Goal: Task Accomplishment & Management: Manage account settings

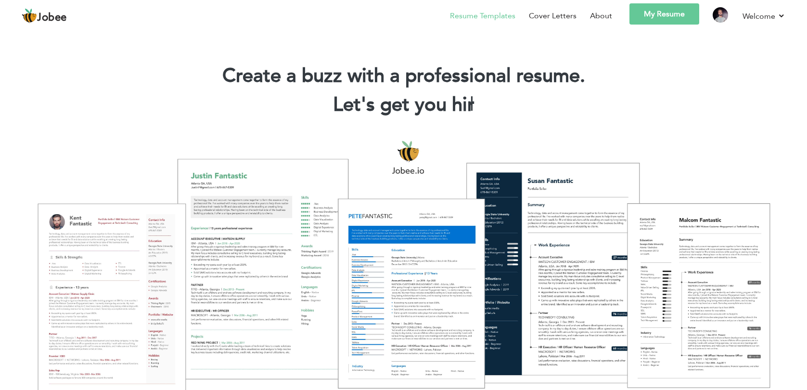
click at [492, 18] on link "Resume Templates" at bounding box center [482, 16] width 65 height 12
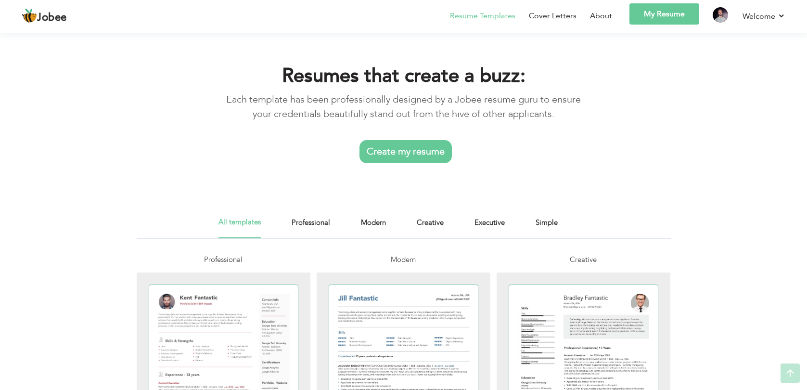
scroll to position [138, 0]
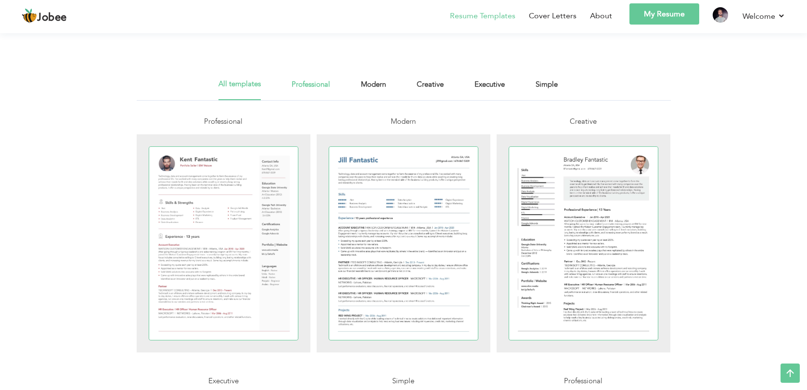
click at [316, 81] on link "Professional" at bounding box center [310, 89] width 38 height 22
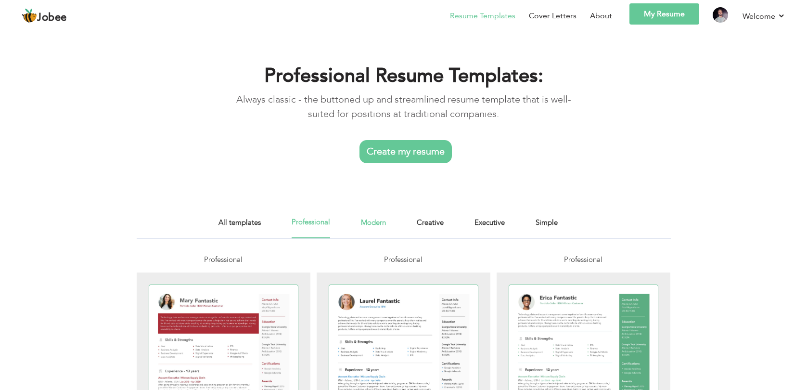
click at [368, 226] on link "Modern" at bounding box center [373, 227] width 25 height 22
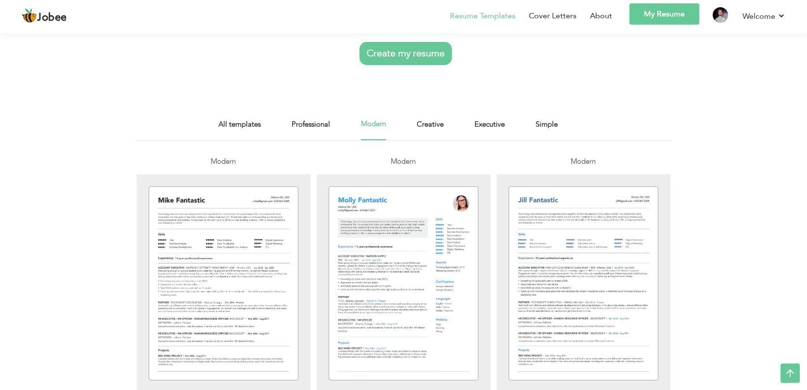
scroll to position [103, 0]
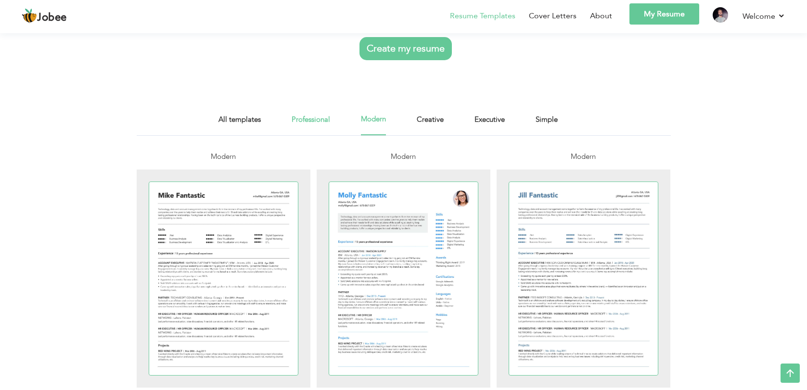
click at [310, 121] on link "Professional" at bounding box center [310, 125] width 38 height 22
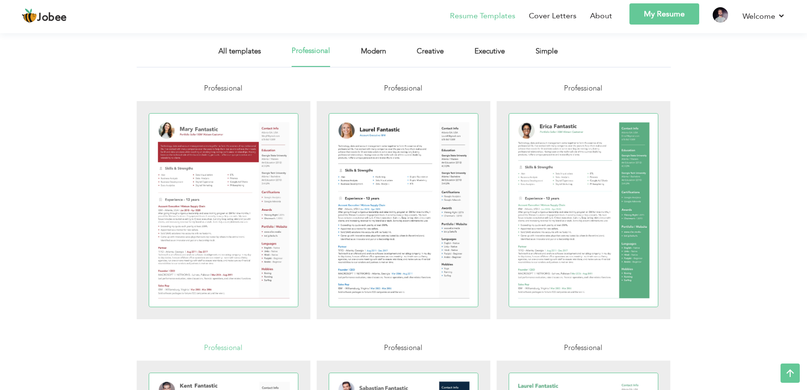
scroll to position [171, 0]
click at [230, 49] on link "All templates" at bounding box center [239, 57] width 42 height 22
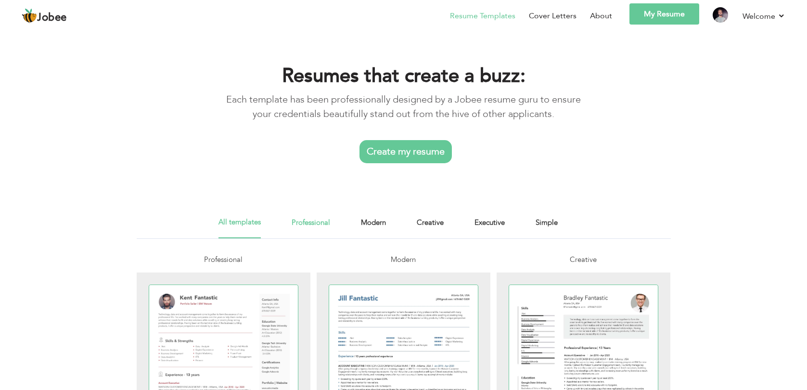
click at [316, 219] on link "Professional" at bounding box center [310, 227] width 38 height 22
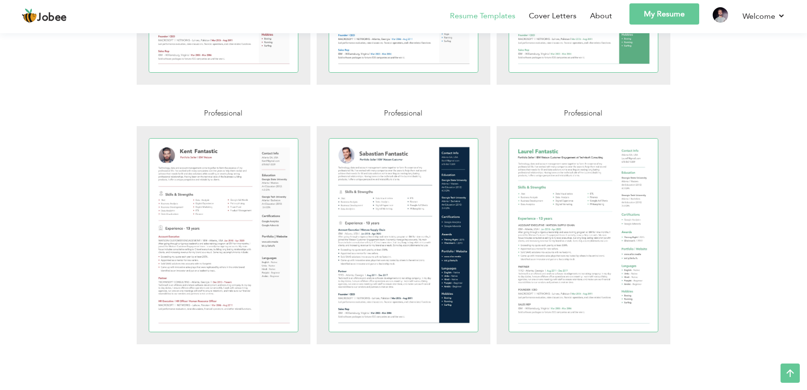
scroll to position [406, 0]
click at [213, 235] on div at bounding box center [223, 234] width 149 height 193
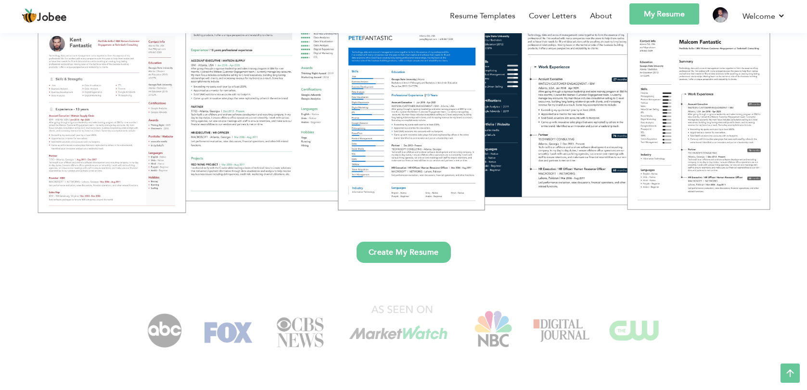
scroll to position [179, 0]
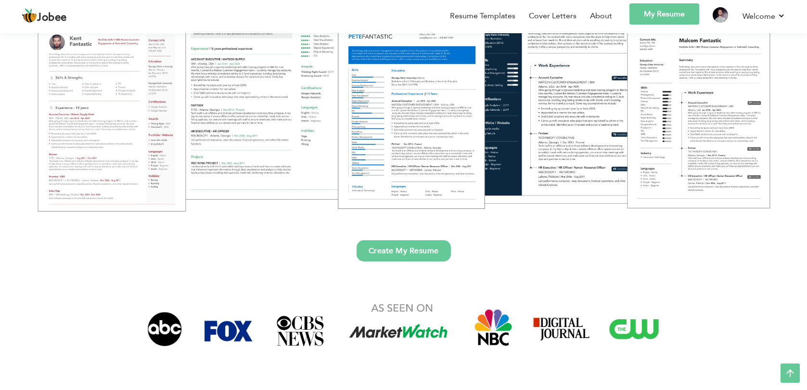
click at [411, 256] on link "Create My Resume" at bounding box center [403, 250] width 94 height 21
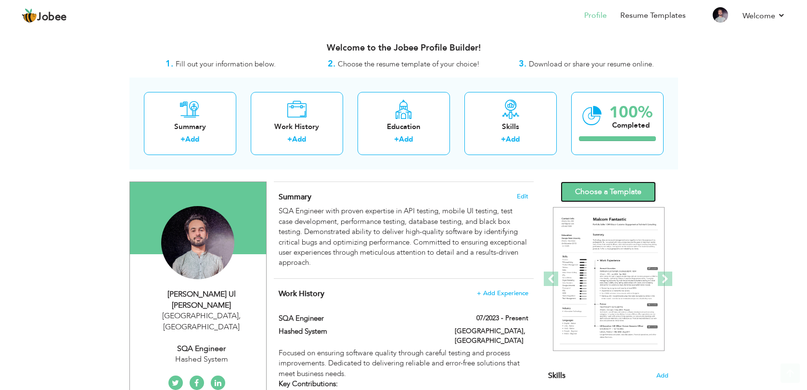
click at [578, 189] on link "Choose a Template" at bounding box center [607, 191] width 95 height 21
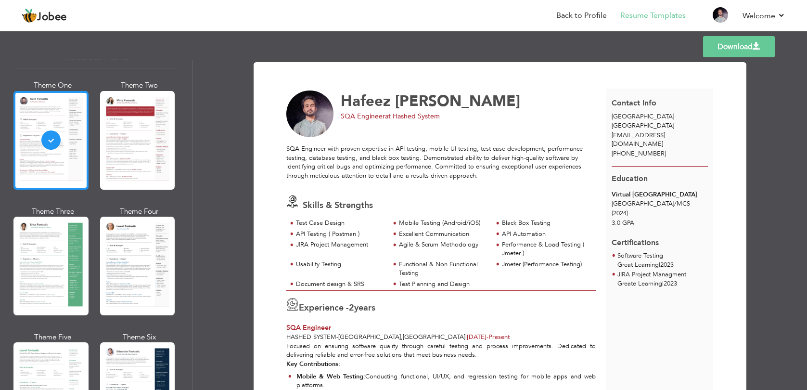
scroll to position [38, 0]
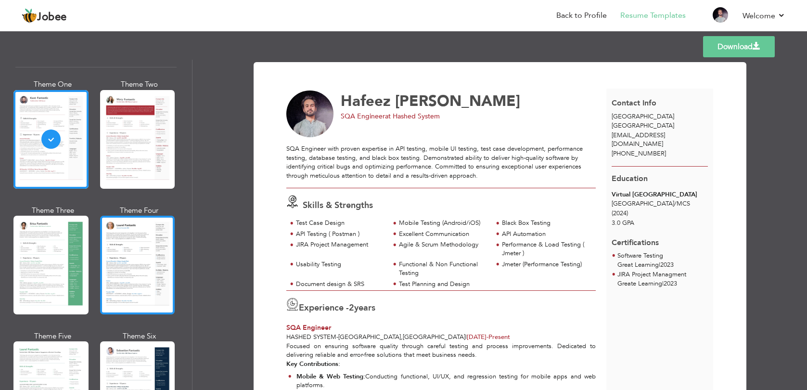
click at [137, 239] on div at bounding box center [137, 264] width 75 height 99
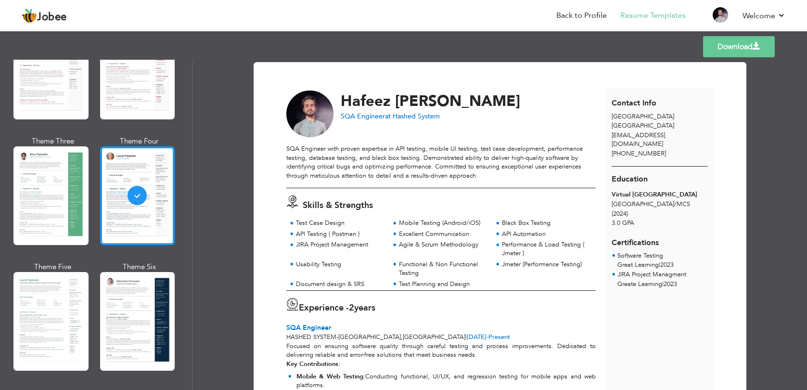
scroll to position [120, 0]
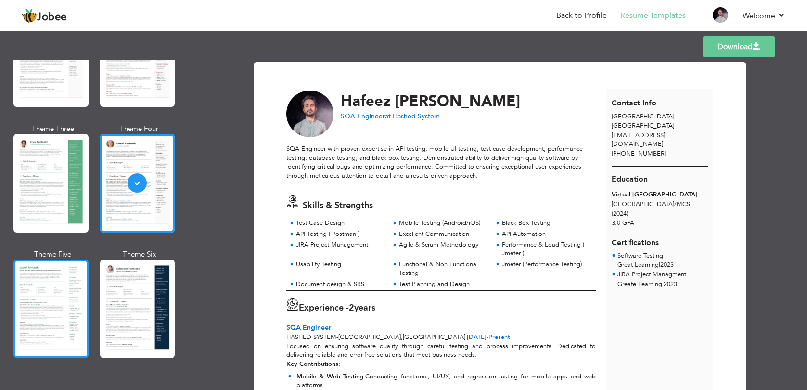
click at [58, 303] on div at bounding box center [50, 308] width 75 height 99
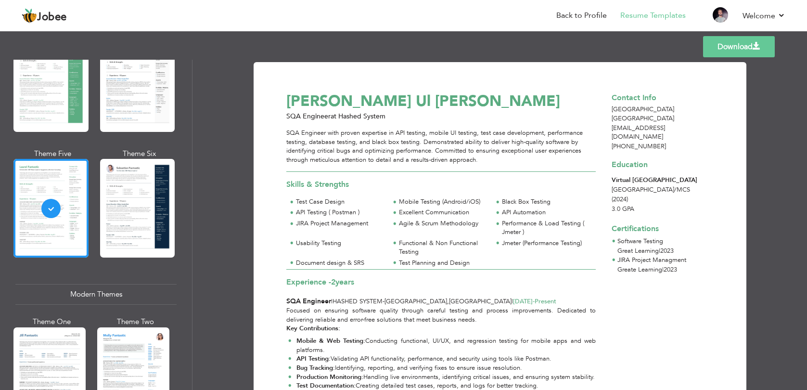
scroll to position [0, 0]
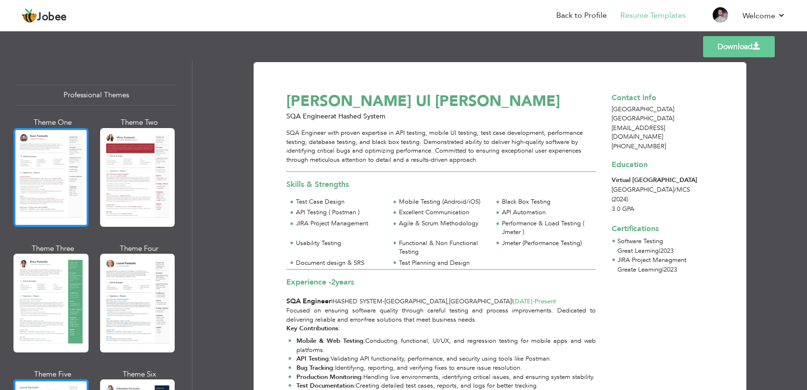
click at [41, 188] on div at bounding box center [50, 177] width 75 height 99
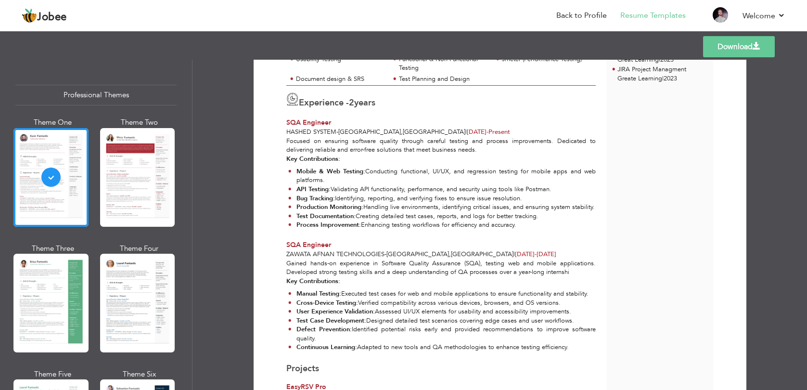
scroll to position [205, 0]
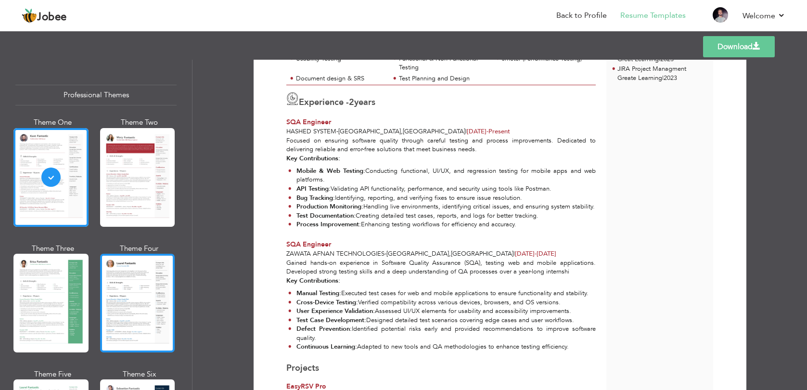
click at [151, 277] on div at bounding box center [137, 302] width 75 height 99
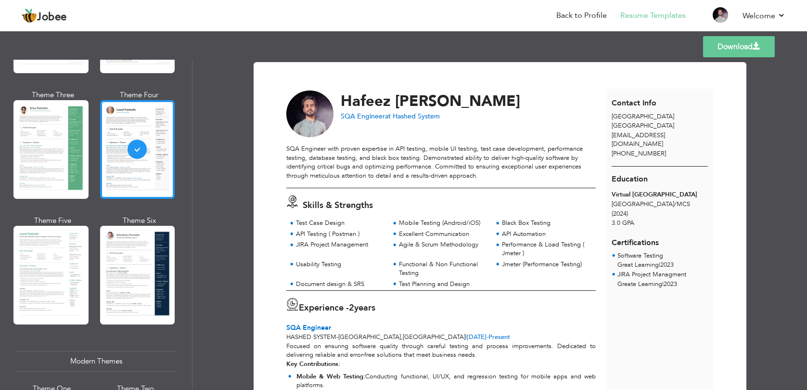
scroll to position [155, 0]
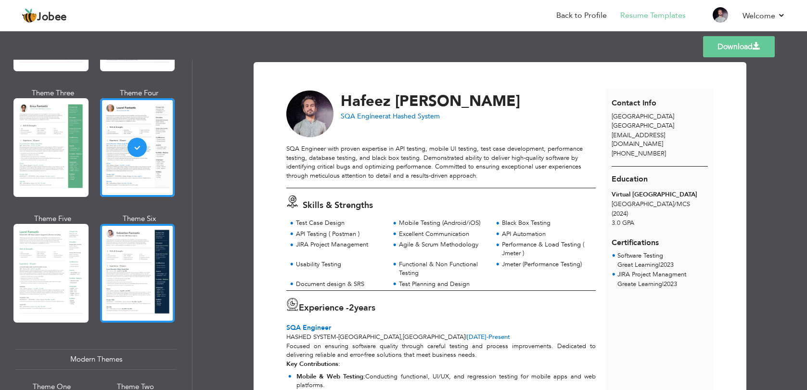
click at [126, 273] on div at bounding box center [137, 273] width 75 height 99
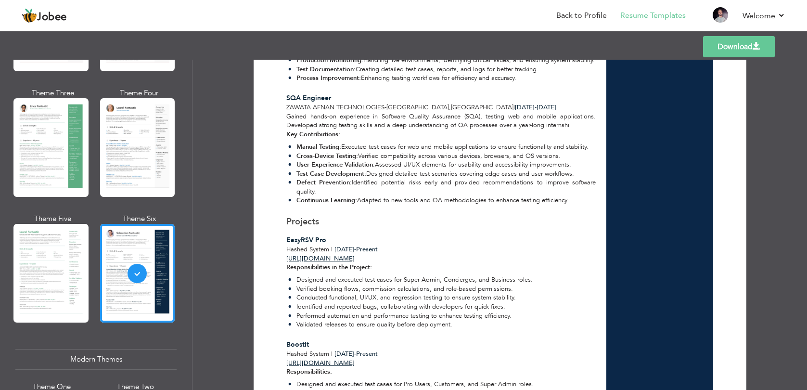
scroll to position [363, 0]
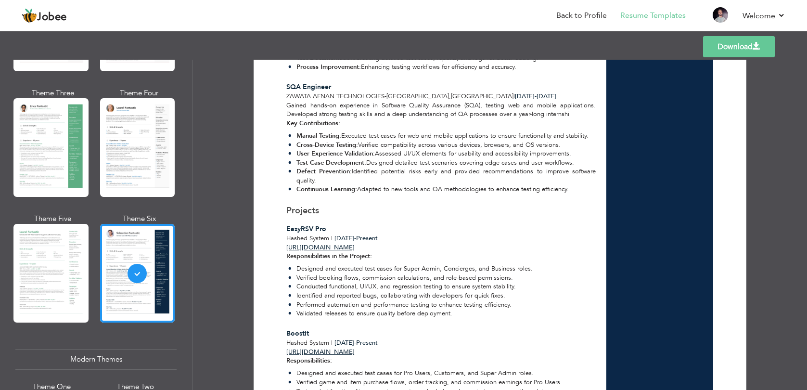
click at [327, 260] on strong "Responsibilities in the Project:" at bounding box center [329, 256] width 86 height 9
drag, startPoint x: 289, startPoint y: 236, endPoint x: 371, endPoint y: 290, distance: 98.3
click at [371, 290] on div "Projects EasyRSV Pro Hashed System | Oct 2024 - Present https://play.google.com…" at bounding box center [441, 262] width 320 height 117
click at [371, 282] on li "Verified booking flows, commission calculations, and role-based permissions." at bounding box center [410, 277] width 244 height 9
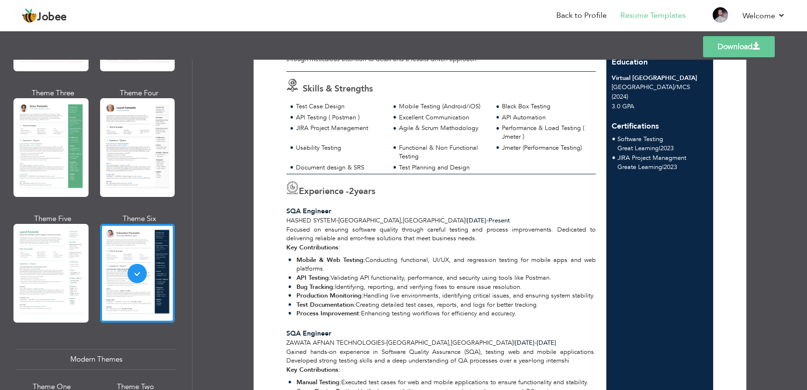
scroll to position [0, 0]
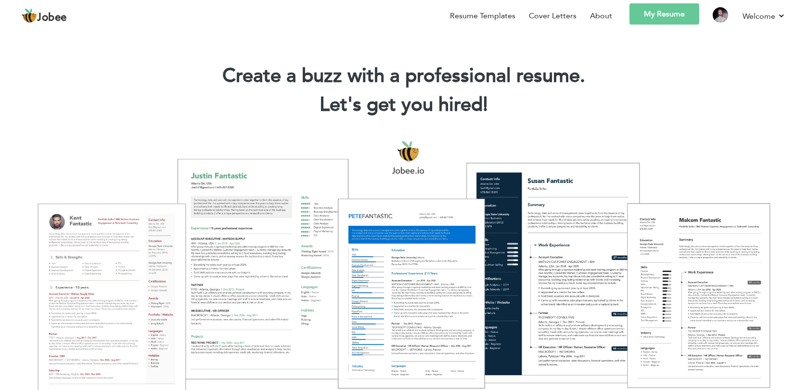
click at [676, 21] on link "My Resume" at bounding box center [664, 13] width 70 height 21
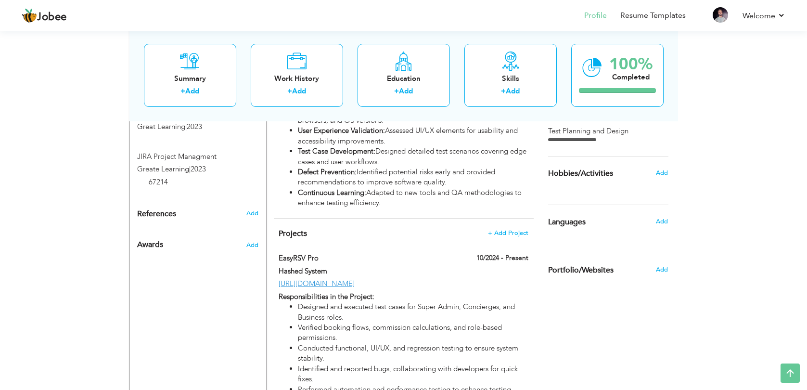
scroll to position [530, 0]
click at [302, 227] on span "Projects" at bounding box center [292, 232] width 28 height 11
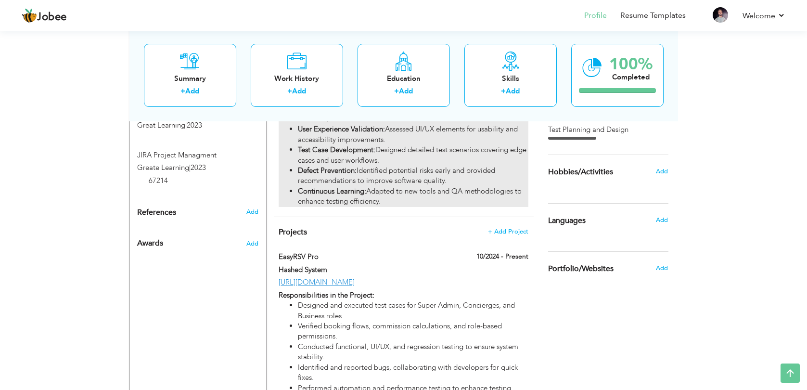
drag, startPoint x: 302, startPoint y: 215, endPoint x: 302, endPoint y: 173, distance: 42.8
click at [302, 173] on div "CV Import Profile Strength 0% Select an Item from right menu Work History * Job…" at bounding box center [403, 255] width 274 height 1206
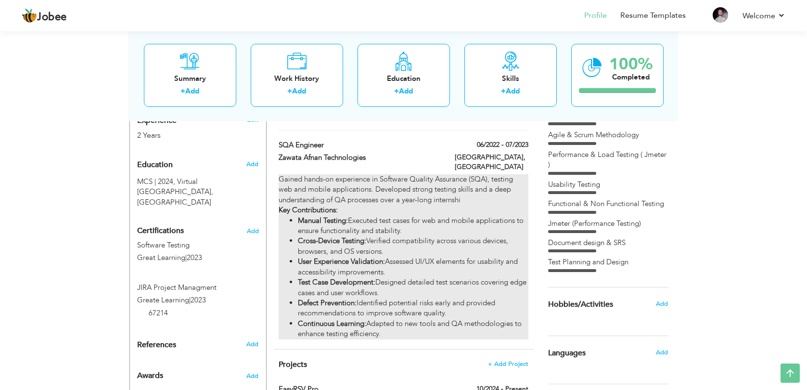
scroll to position [0, 0]
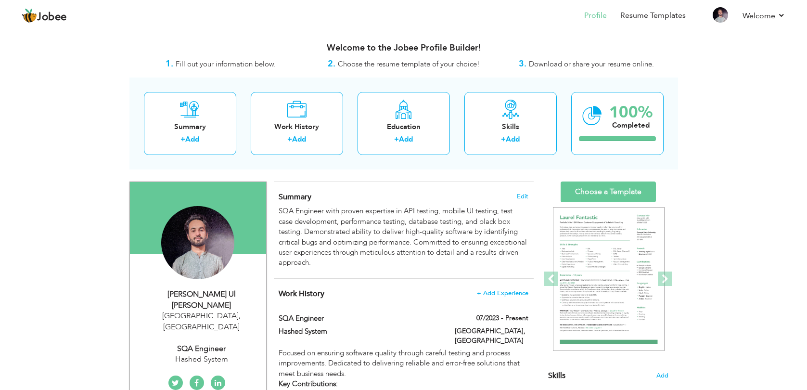
click at [561, 65] on span "Download or share your resume online." at bounding box center [591, 64] width 125 height 10
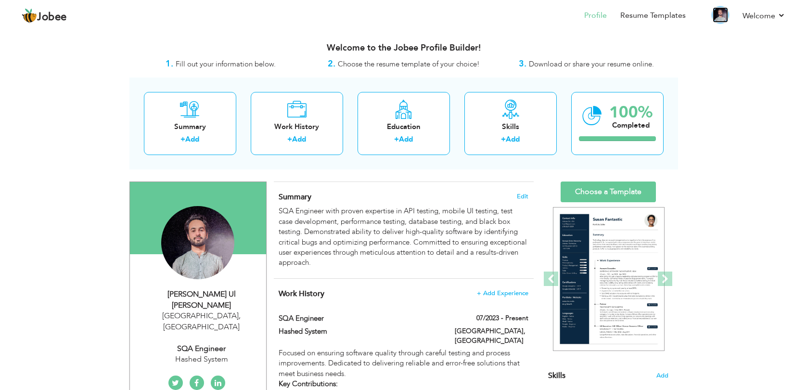
click at [724, 16] on img at bounding box center [719, 14] width 15 height 15
click at [755, 13] on link "Welcome" at bounding box center [763, 16] width 43 height 12
click at [754, 13] on link "Welcome" at bounding box center [763, 16] width 43 height 12
click at [727, 18] on img at bounding box center [719, 14] width 15 height 15
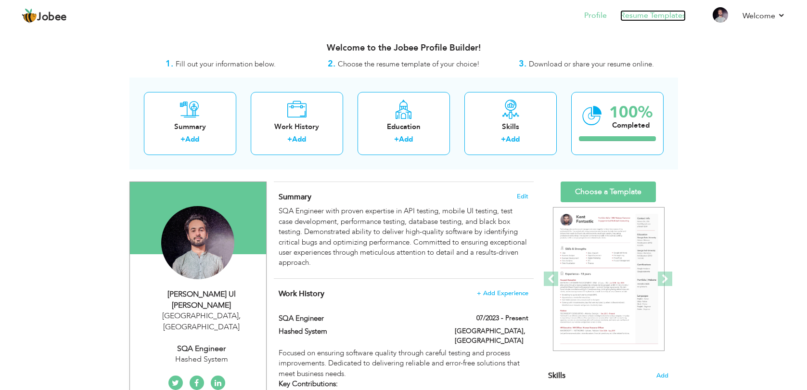
click at [665, 18] on link "Resume Templates" at bounding box center [652, 15] width 65 height 11
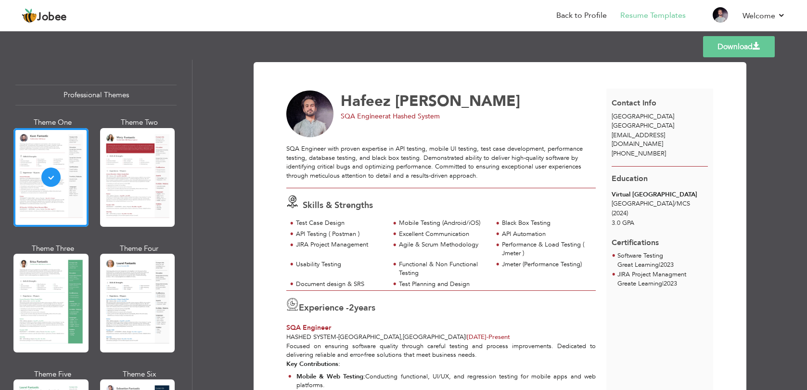
click at [719, 49] on link "Download" at bounding box center [739, 46] width 72 height 21
click at [577, 22] on li "Back to Profile" at bounding box center [575, 16] width 64 height 26
click at [577, 21] on li "Back to Profile" at bounding box center [575, 16] width 64 height 26
click at [577, 19] on link "Back to Profile" at bounding box center [581, 15] width 50 height 11
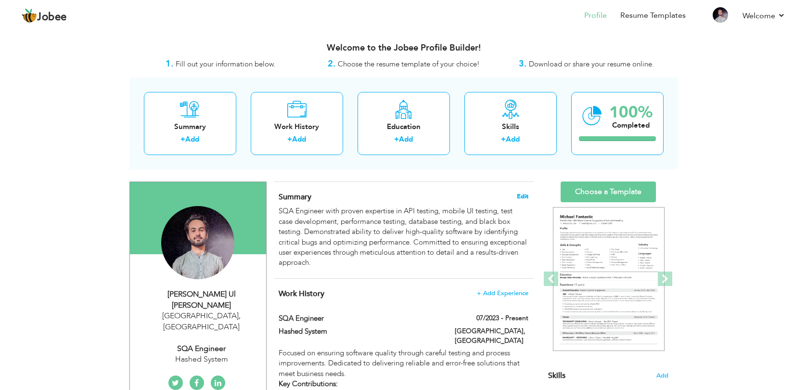
click at [523, 197] on span "Edit" at bounding box center [523, 196] width 12 height 7
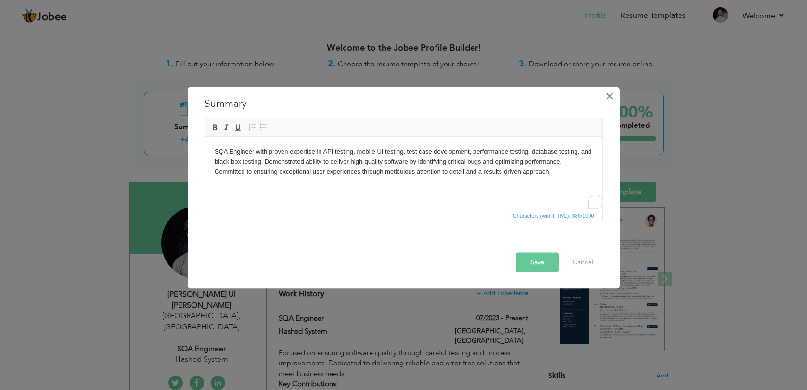
click at [606, 98] on span "×" at bounding box center [609, 96] width 8 height 17
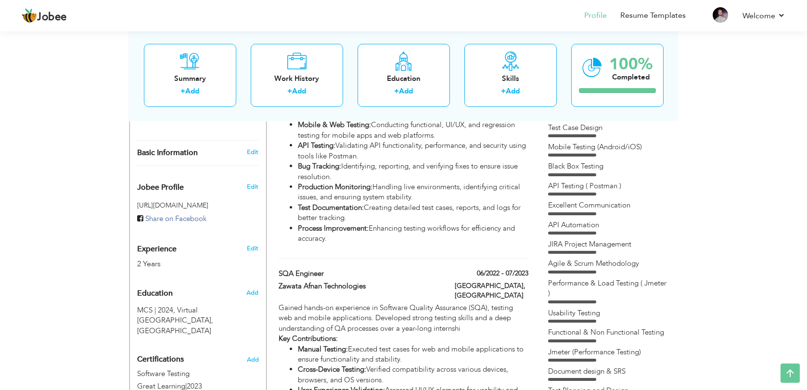
scroll to position [269, 0]
click at [525, 268] on span at bounding box center [524, 271] width 7 height 7
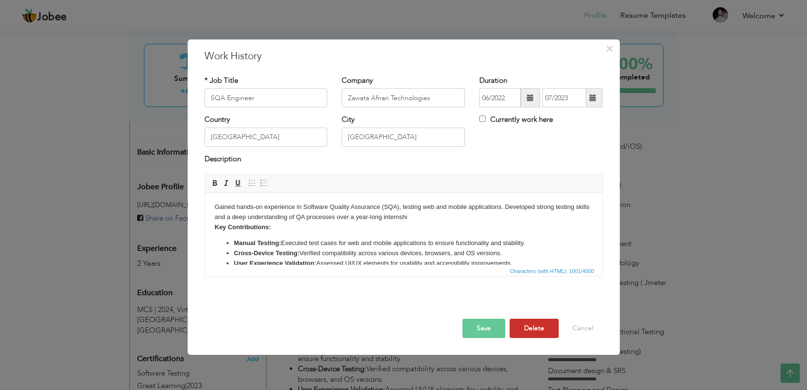
click at [530, 322] on button "Delete" at bounding box center [533, 327] width 49 height 19
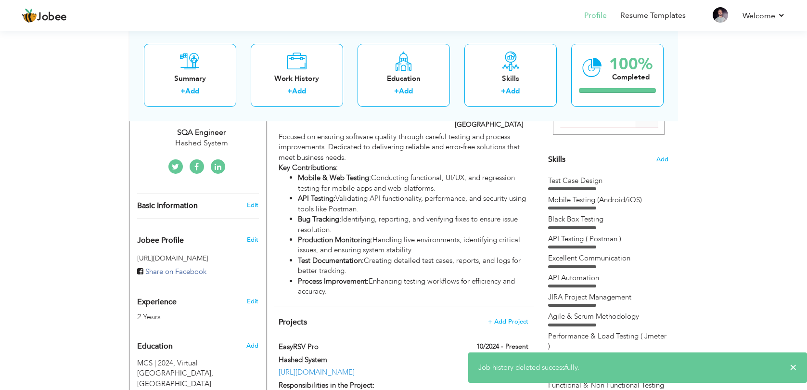
scroll to position [212, 0]
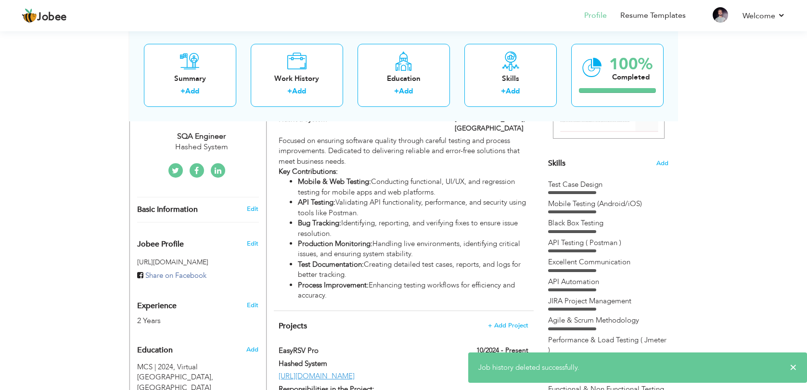
click at [343, 300] on div "Work History + Add Experience SQA Engineer 07/2023 - Present SQA Engineer 07/20…" at bounding box center [404, 188] width 260 height 244
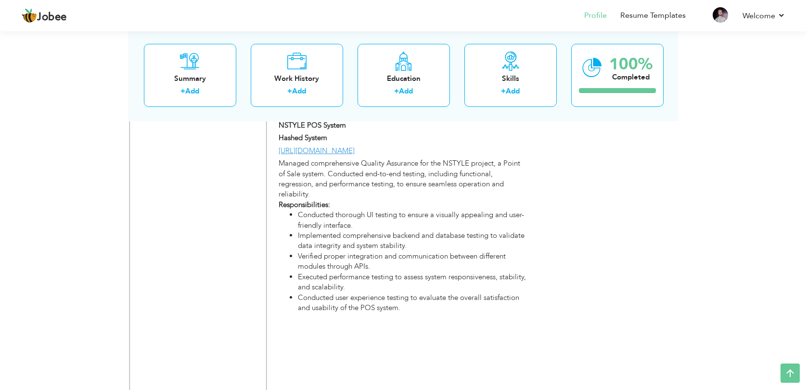
scroll to position [830, 0]
click at [508, 323] on div "Projects + Add Project EasyRSV Pro 10/2024 - Present EasyRSV Pro 10/2024 - Pres…" at bounding box center [404, 8] width 260 height 631
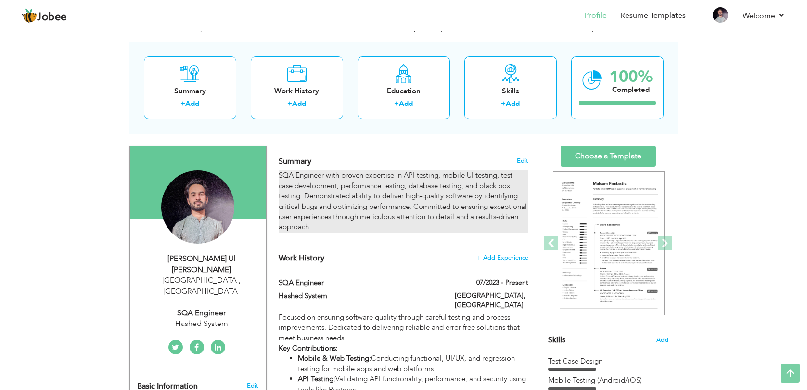
scroll to position [32, 0]
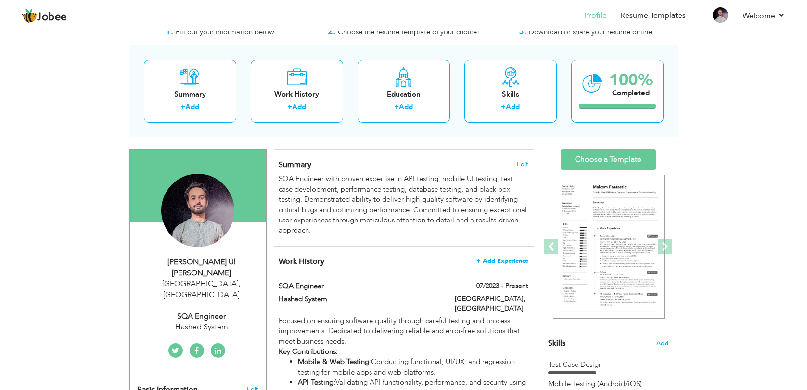
click at [489, 257] on span "+ Add Experience" at bounding box center [502, 260] width 52 height 7
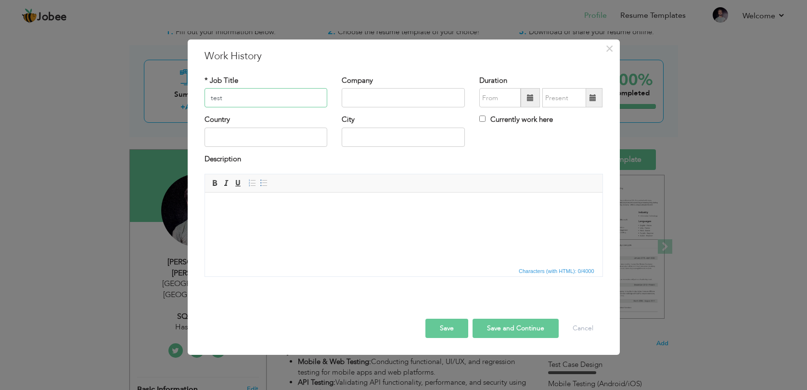
type input "test"
click at [396, 100] on input "text" at bounding box center [402, 97] width 123 height 19
type input "test"
click at [365, 141] on input "text" at bounding box center [402, 136] width 123 height 19
type input "tes"
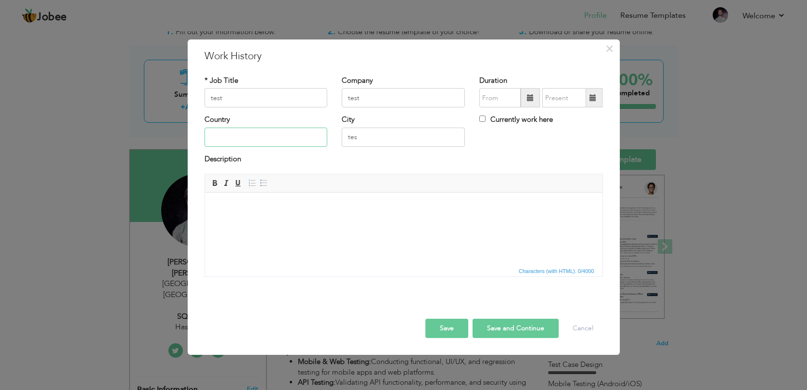
click at [265, 134] on input "text" at bounding box center [265, 136] width 123 height 19
type input "test"
click at [523, 91] on span at bounding box center [529, 97] width 19 height 19
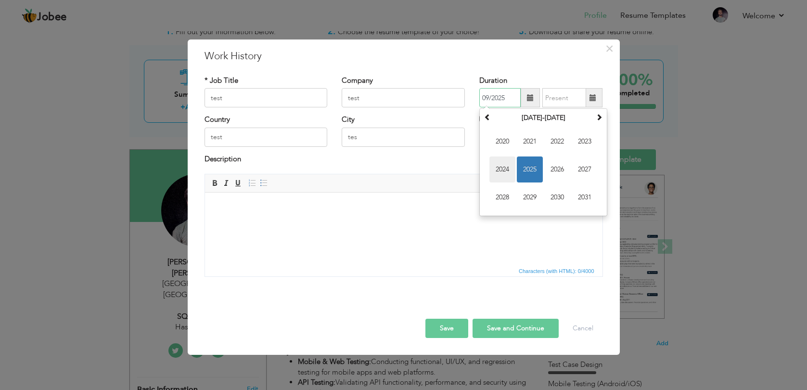
click at [505, 169] on span "2024" at bounding box center [502, 169] width 26 height 26
click at [508, 141] on span "Jan" at bounding box center [502, 141] width 26 height 26
type input "01/2024"
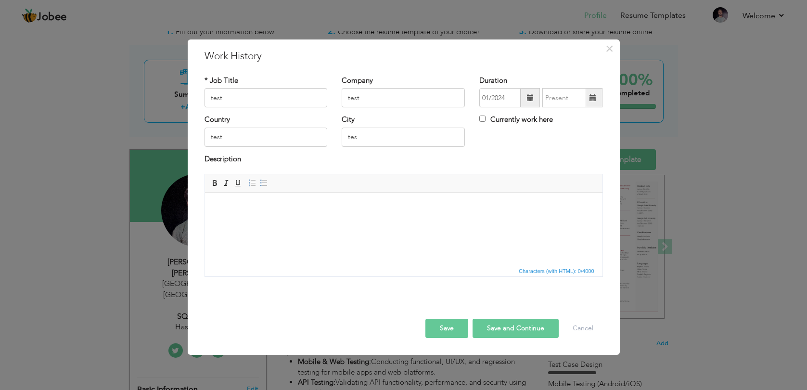
click at [591, 101] on span at bounding box center [592, 97] width 7 height 7
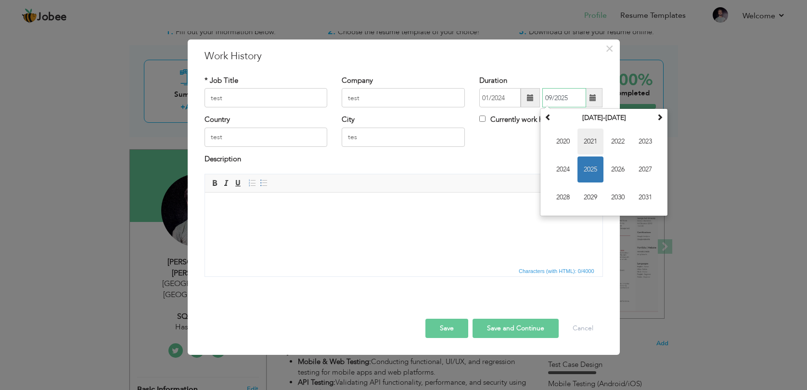
click at [593, 142] on span "2021" at bounding box center [590, 141] width 26 height 26
click at [593, 142] on span "Feb" at bounding box center [590, 141] width 26 height 26
type input "02/2021"
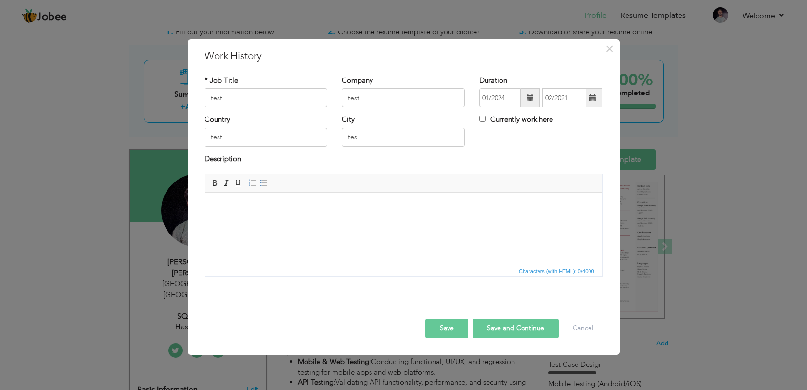
click at [450, 331] on button "Save" at bounding box center [446, 327] width 43 height 19
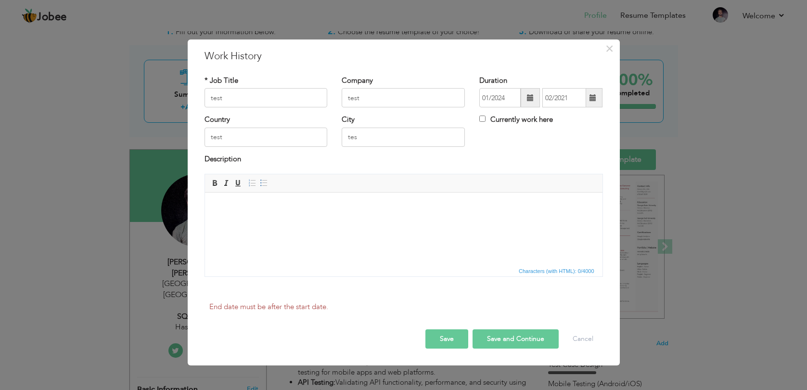
click at [327, 222] on html at bounding box center [402, 206] width 397 height 29
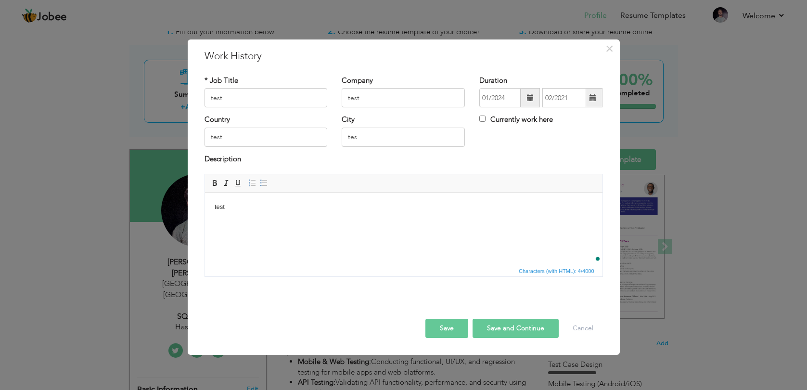
click at [459, 330] on button "Save" at bounding box center [446, 327] width 43 height 19
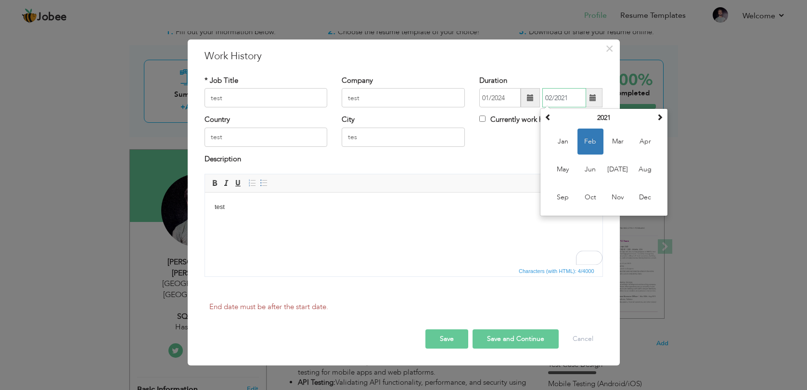
click at [592, 139] on span "Feb" at bounding box center [590, 141] width 26 height 26
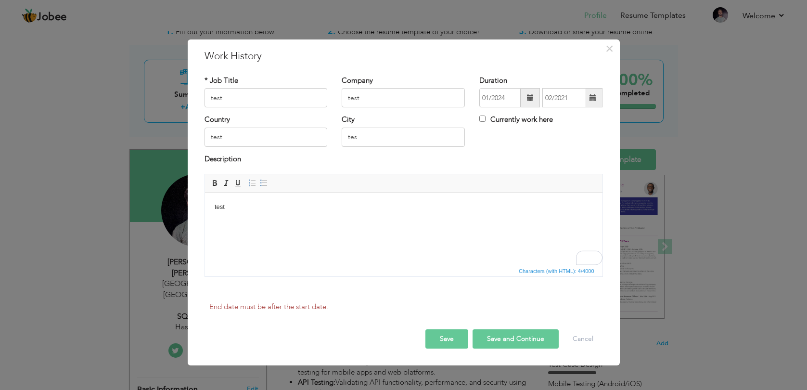
click at [452, 340] on button "Save" at bounding box center [446, 338] width 43 height 19
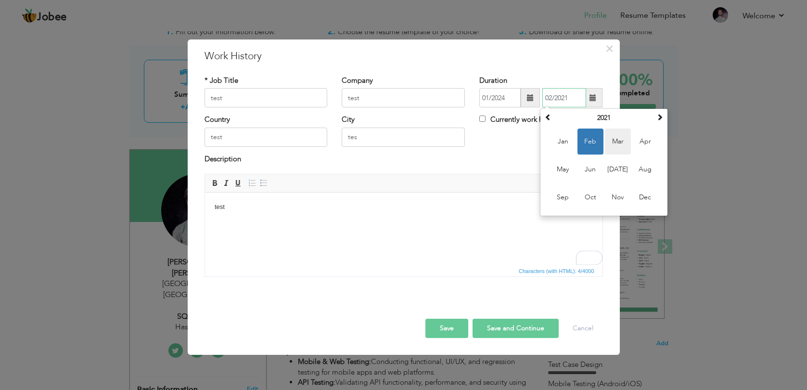
click at [620, 140] on span "Mar" at bounding box center [618, 141] width 26 height 26
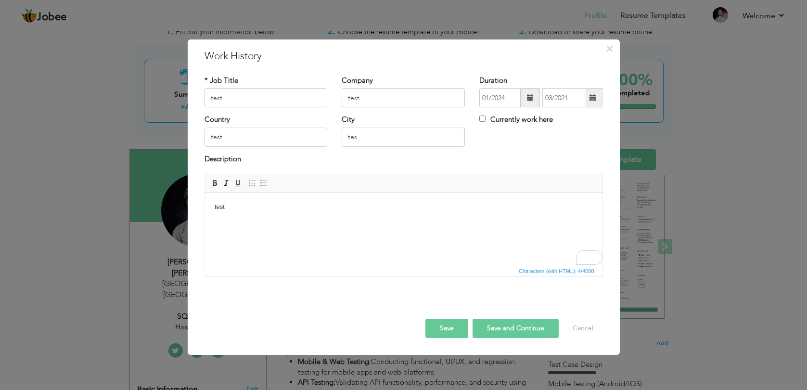
click at [454, 339] on div "Save Save and Continue Delete Cancel" at bounding box center [403, 318] width 413 height 54
click at [450, 328] on button "Save" at bounding box center [446, 327] width 43 height 19
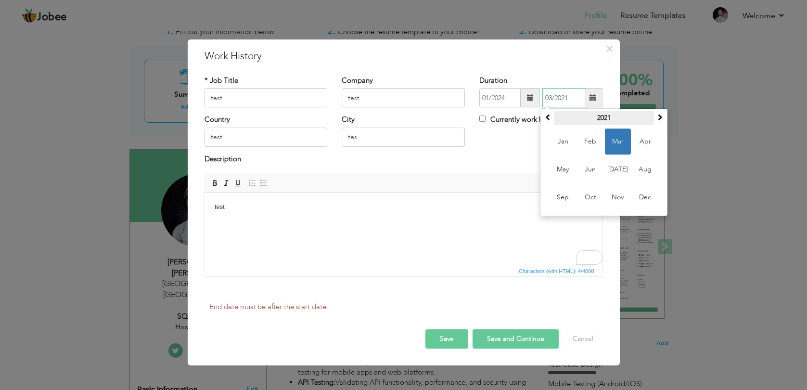
click at [601, 114] on th "2021" at bounding box center [604, 118] width 100 height 14
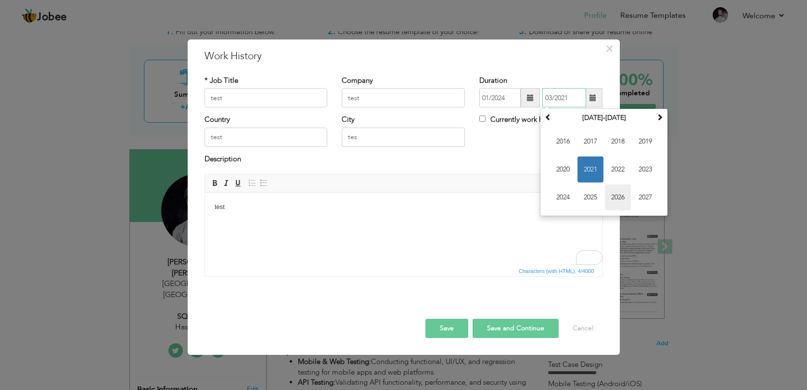
click at [619, 191] on span "2026" at bounding box center [618, 197] width 26 height 26
click at [602, 171] on span "Jun" at bounding box center [590, 169] width 26 height 26
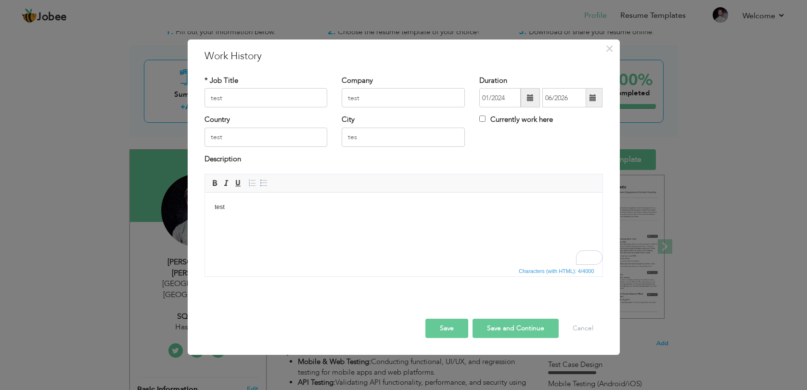
click at [458, 328] on button "Save" at bounding box center [446, 327] width 43 height 19
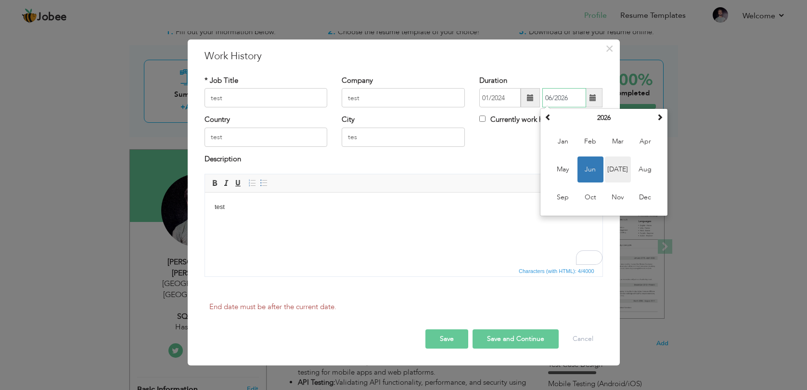
click at [624, 166] on span "Jul" at bounding box center [618, 169] width 26 height 26
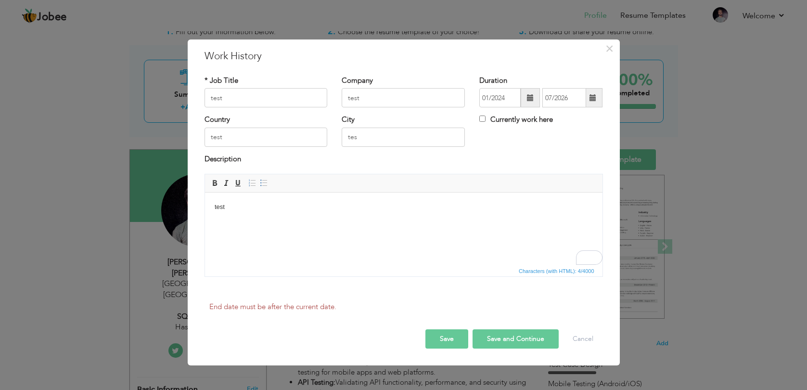
click at [463, 335] on button "Save" at bounding box center [446, 338] width 43 height 19
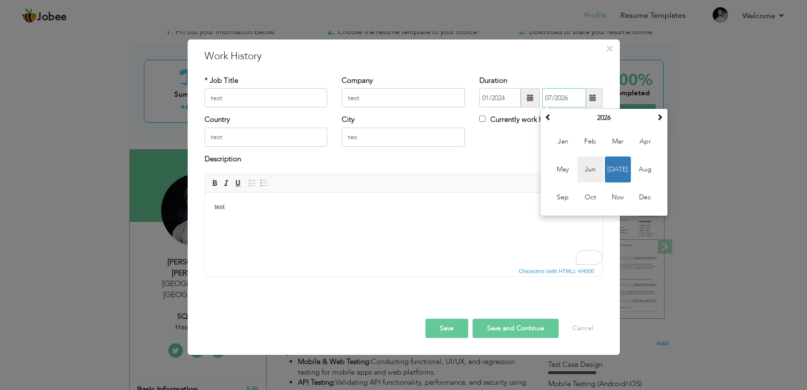
click at [597, 171] on span "Jun" at bounding box center [590, 169] width 26 height 26
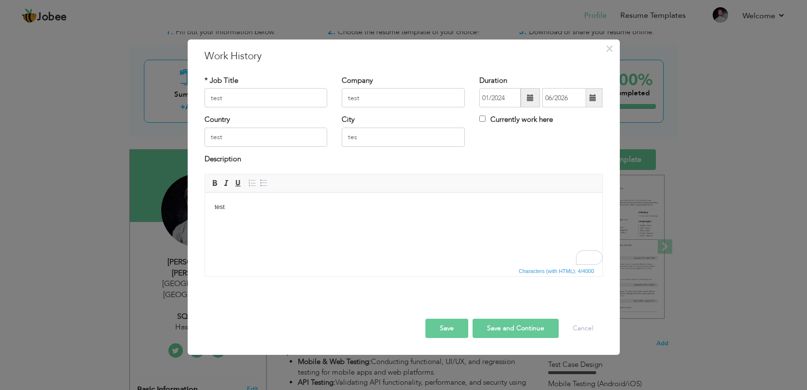
click at [450, 332] on button "Save" at bounding box center [446, 327] width 43 height 19
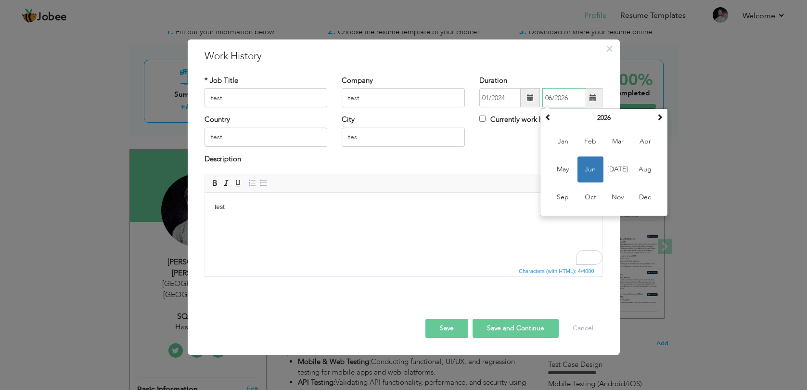
click at [571, 101] on input "06/2026" at bounding box center [564, 97] width 44 height 19
click at [605, 116] on th "2026" at bounding box center [604, 118] width 100 height 14
click at [562, 172] on span "2025" at bounding box center [563, 169] width 26 height 26
click at [642, 165] on span "Aug" at bounding box center [645, 169] width 26 height 26
type input "08/2025"
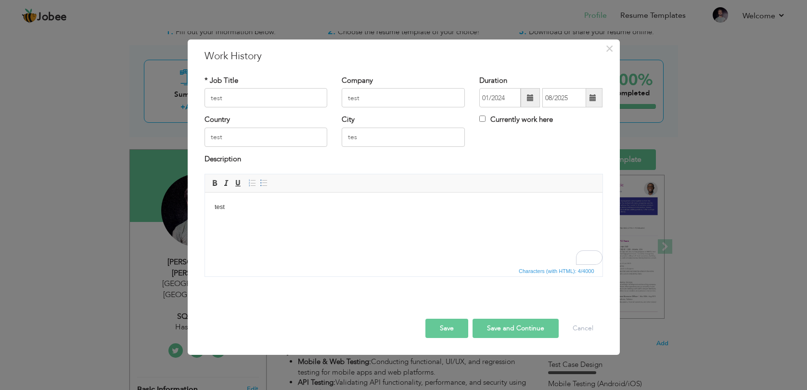
click at [460, 327] on button "Save" at bounding box center [446, 327] width 43 height 19
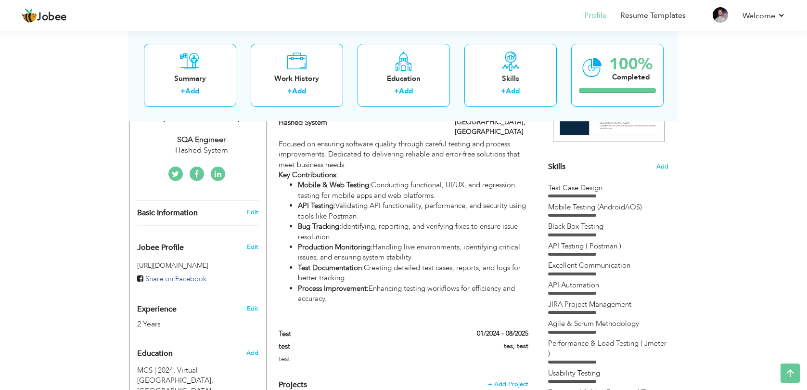
scroll to position [210, 0]
click at [529, 328] on div "01/2024 - 08/2025" at bounding box center [491, 334] width 88 height 12
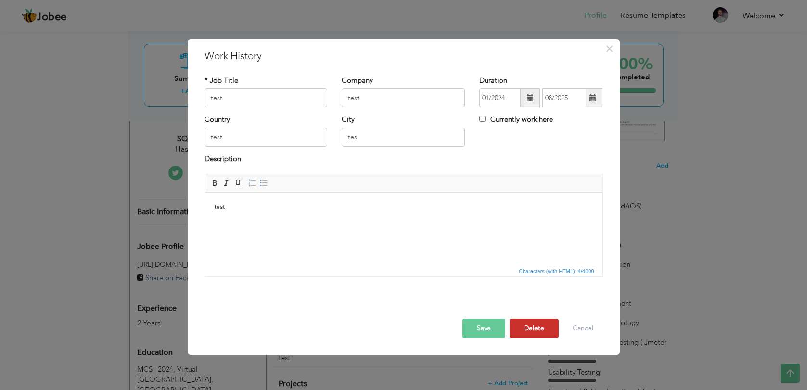
click at [528, 328] on button "Delete" at bounding box center [533, 327] width 49 height 19
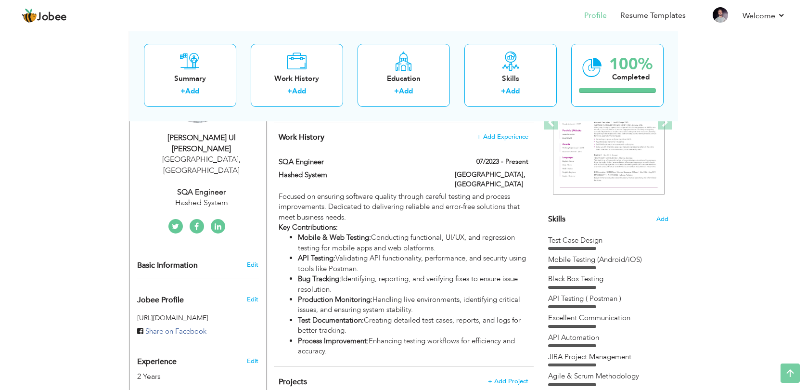
scroll to position [0, 0]
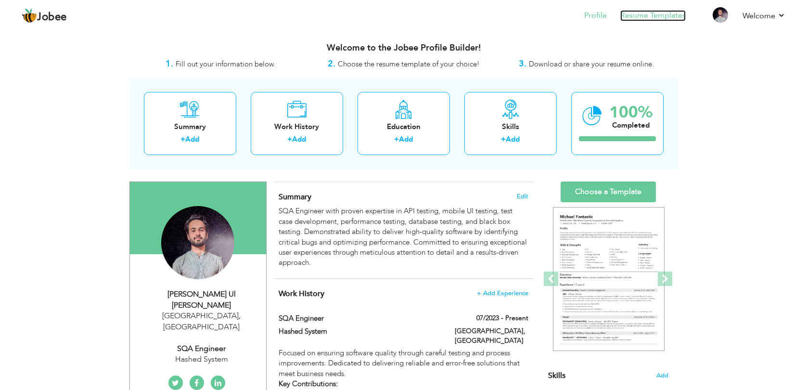
click at [636, 18] on link "Resume Templates" at bounding box center [652, 15] width 65 height 11
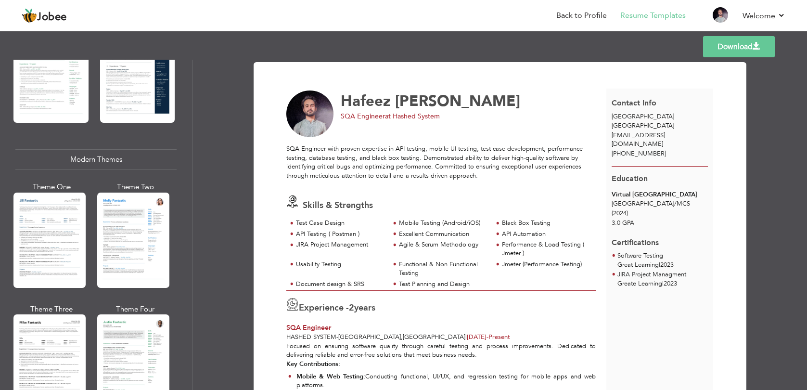
scroll to position [358, 0]
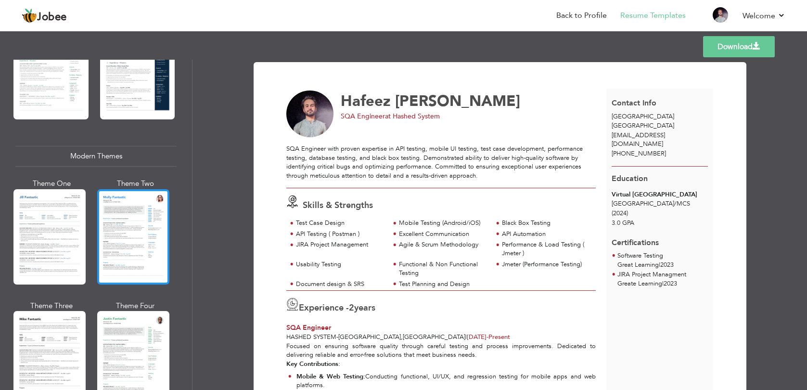
click at [149, 252] on div at bounding box center [133, 236] width 72 height 95
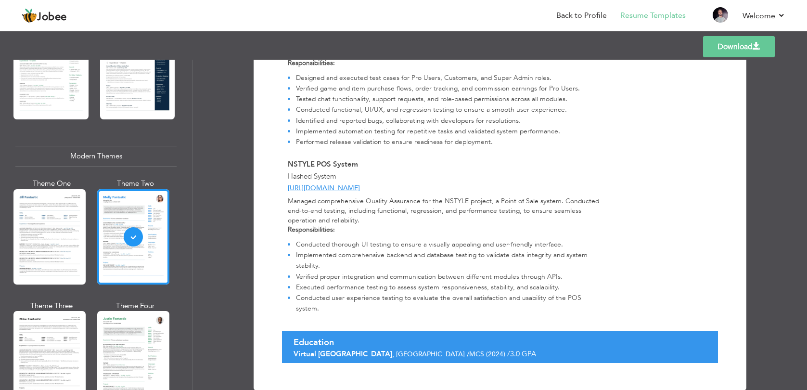
scroll to position [556, 0]
click at [70, 253] on div at bounding box center [49, 236] width 72 height 95
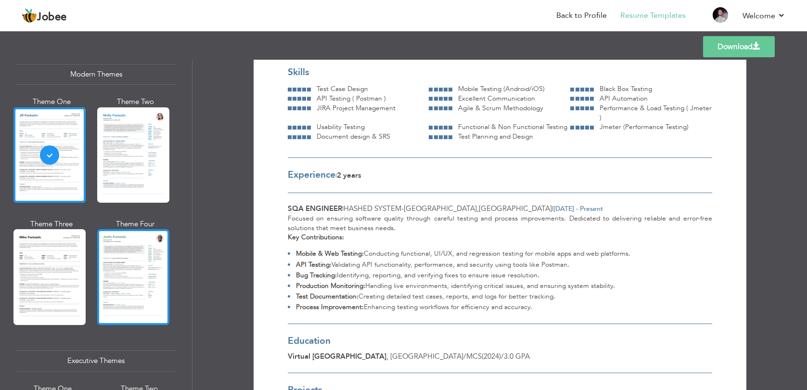
scroll to position [442, 0]
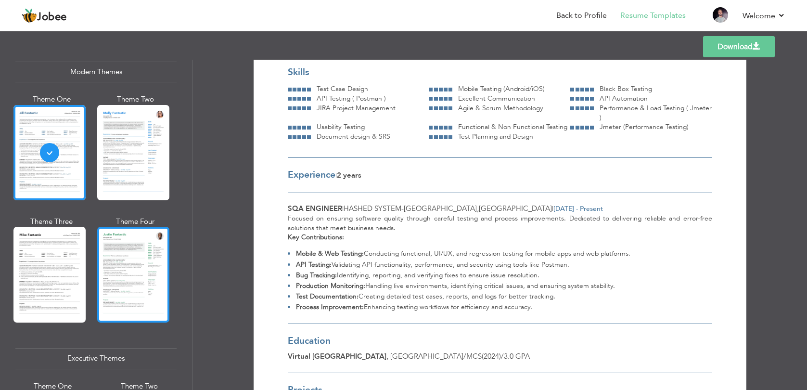
click at [131, 269] on div at bounding box center [133, 274] width 72 height 95
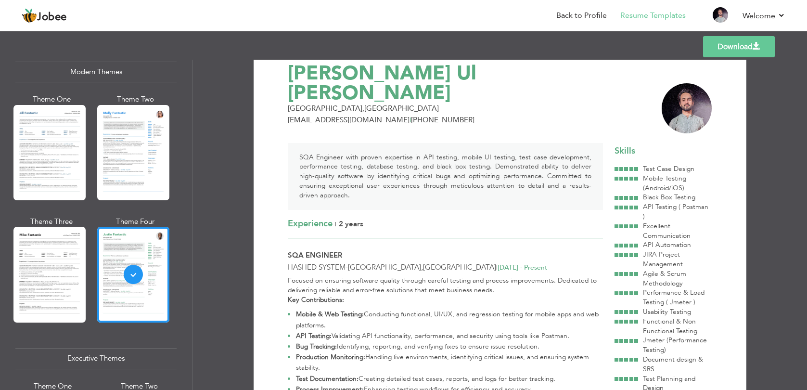
scroll to position [18, 0]
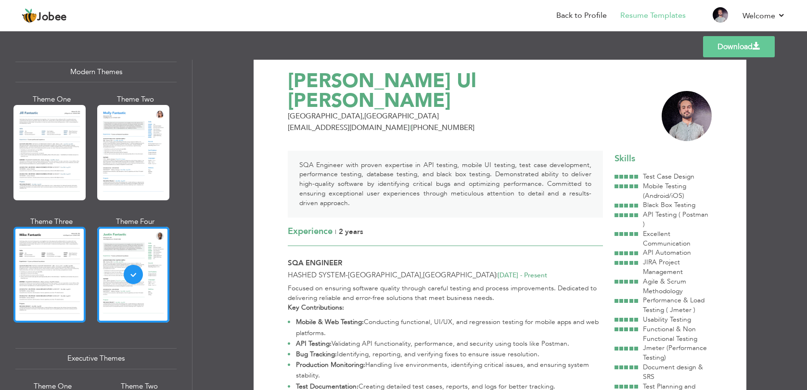
click at [67, 272] on div at bounding box center [49, 274] width 72 height 95
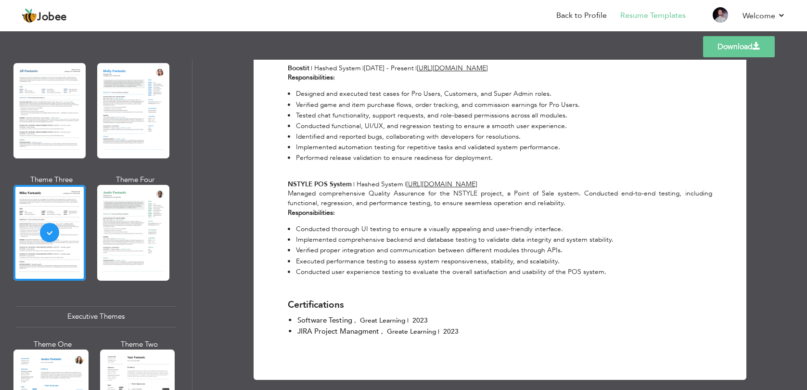
scroll to position [480, 0]
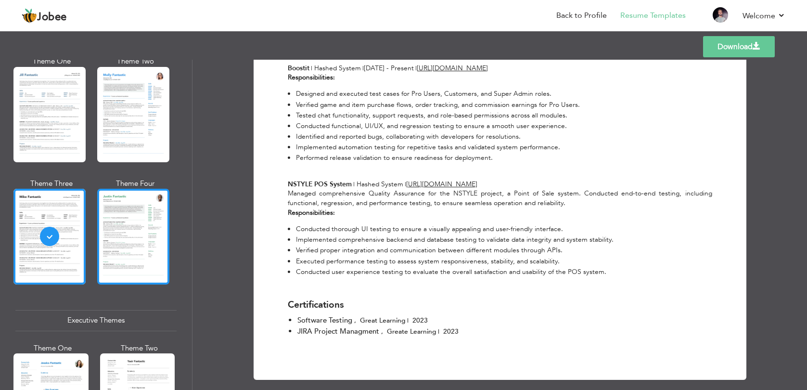
click at [148, 239] on div at bounding box center [133, 236] width 72 height 95
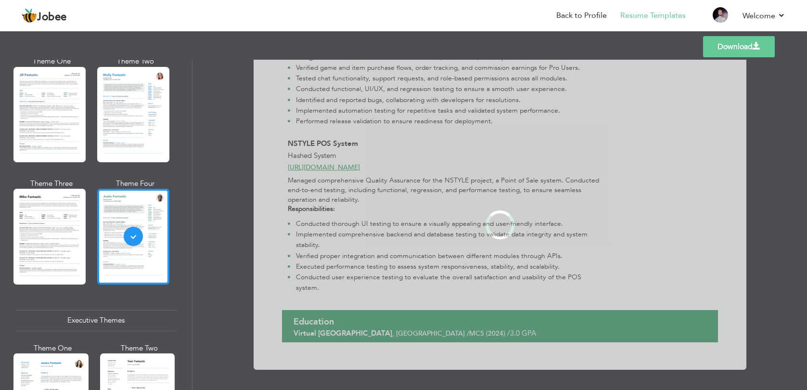
scroll to position [0, 0]
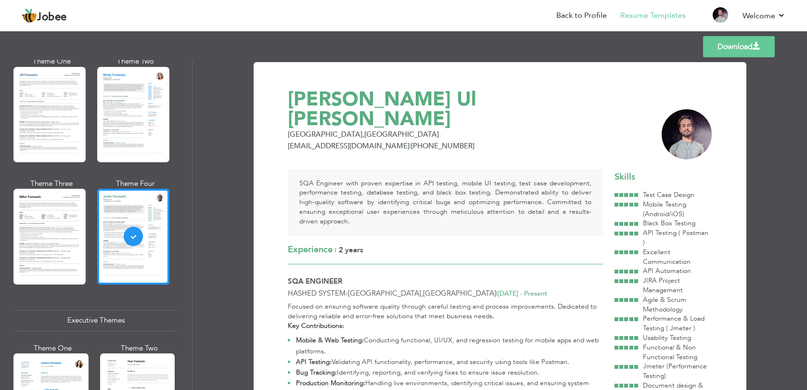
click at [621, 191] on div at bounding box center [626, 195] width 24 height 8
click at [626, 191] on div at bounding box center [626, 195] width 24 height 8
click at [601, 19] on link "Back to Profile" at bounding box center [581, 15] width 50 height 11
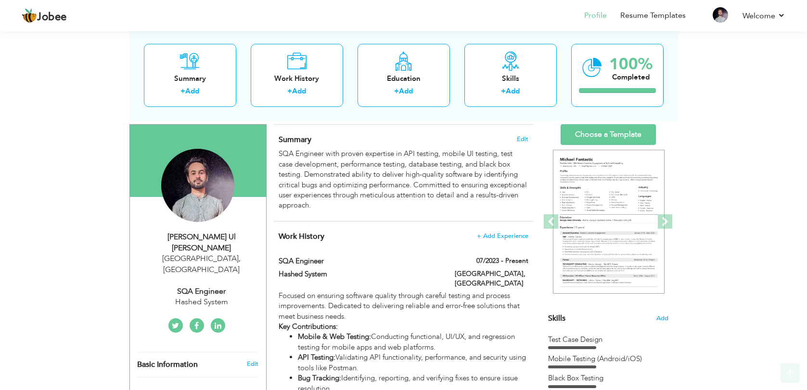
scroll to position [59, 0]
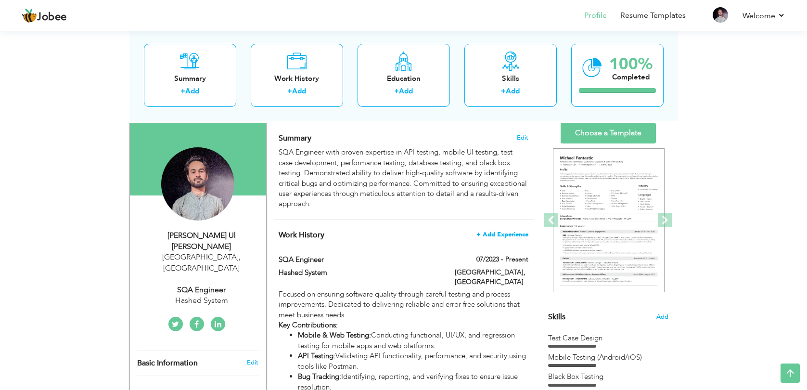
click at [482, 231] on span "+ Add Experience" at bounding box center [502, 234] width 52 height 7
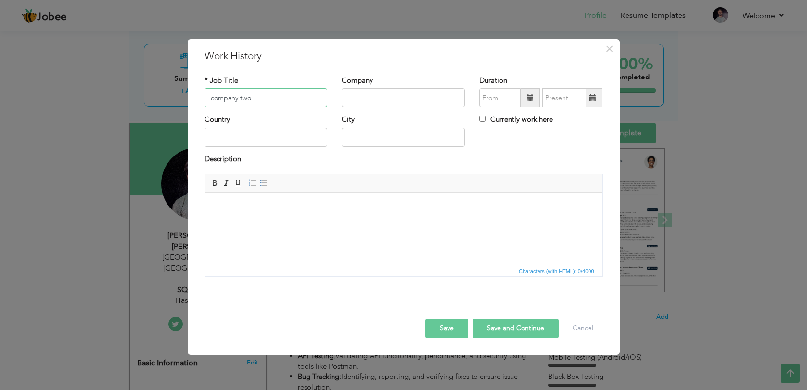
type input "company two"
click at [420, 100] on input "text" at bounding box center [402, 97] width 123 height 19
type input "test"
click at [539, 94] on span at bounding box center [529, 97] width 19 height 19
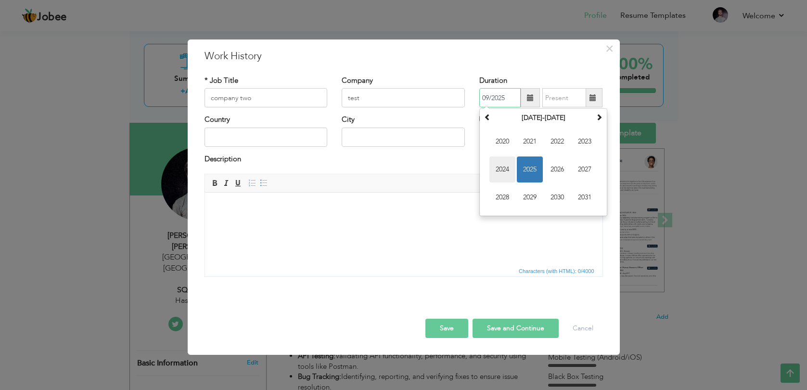
click at [510, 164] on span "2024" at bounding box center [502, 169] width 26 height 26
click at [505, 145] on span "Jan" at bounding box center [502, 141] width 26 height 26
type input "01/2024"
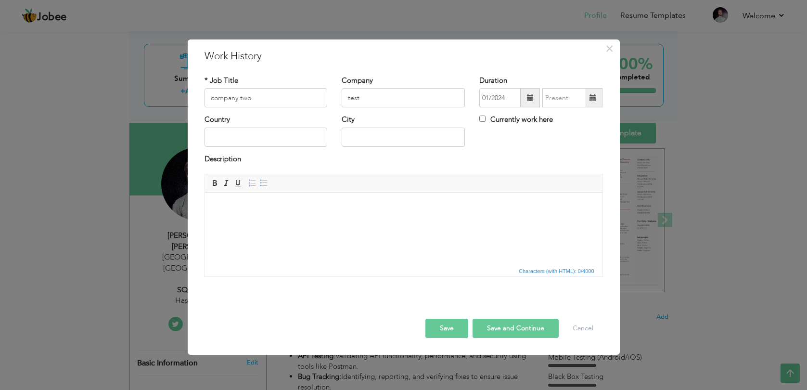
click at [595, 97] on span at bounding box center [592, 97] width 7 height 7
type input "09/2025"
click at [495, 120] on label "Currently work here" at bounding box center [516, 119] width 74 height 10
click at [485, 120] on input "Currently work here" at bounding box center [482, 118] width 6 height 6
checkbox input "true"
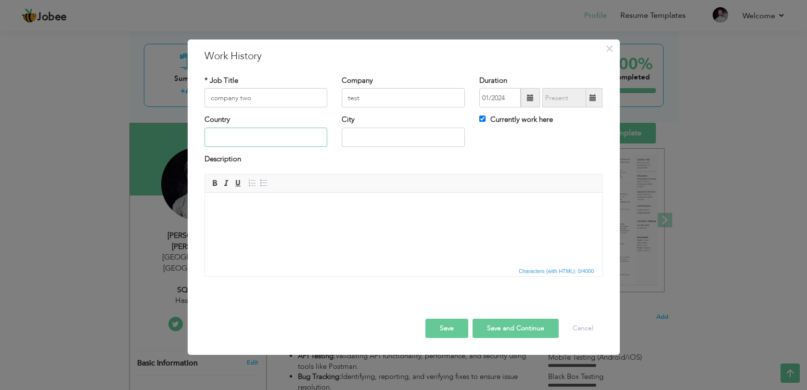
click at [266, 140] on input "text" at bounding box center [265, 136] width 123 height 19
type input "test"
click at [379, 135] on input "t" at bounding box center [402, 136] width 123 height 19
type input "test"
click at [290, 222] on html at bounding box center [402, 206] width 397 height 29
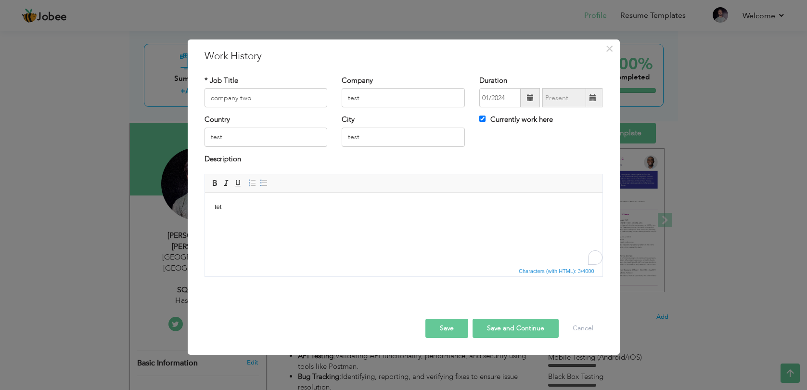
click at [451, 330] on button "Save" at bounding box center [446, 327] width 43 height 19
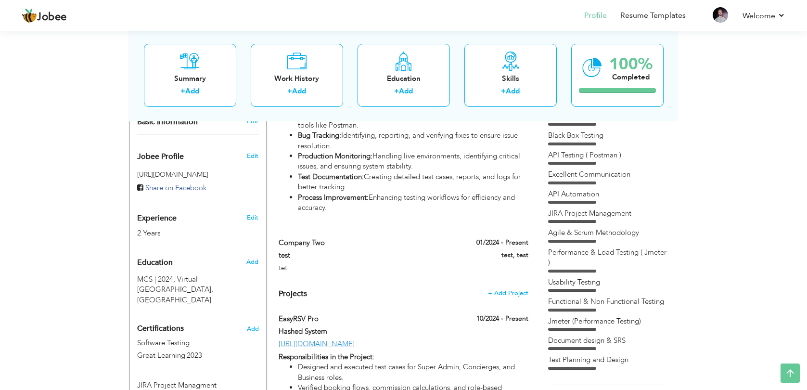
scroll to position [303, 0]
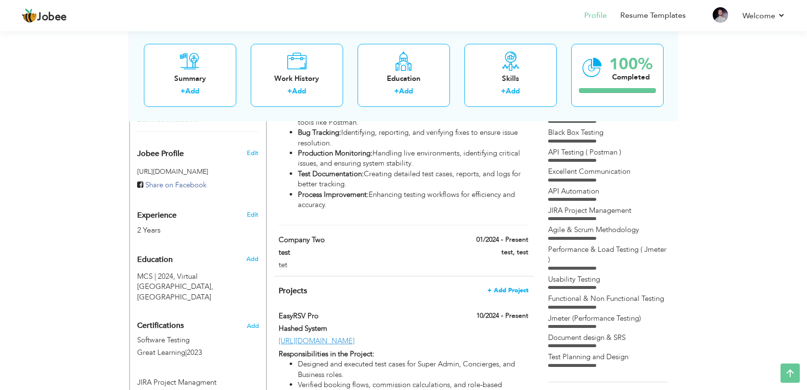
click at [494, 287] on span "+ Add Project" at bounding box center [507, 290] width 41 height 7
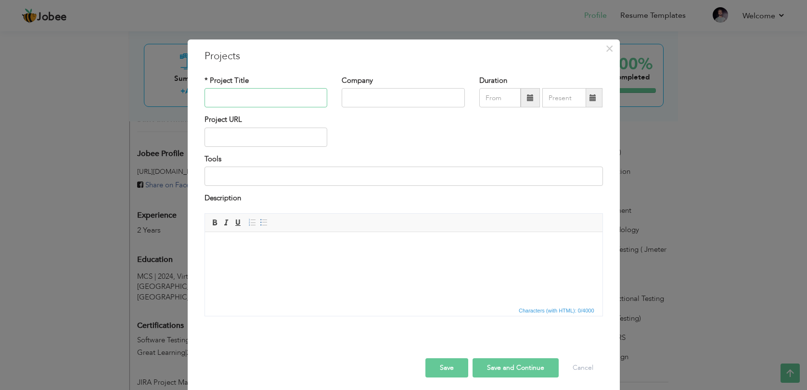
click at [294, 98] on input "text" at bounding box center [265, 97] width 123 height 19
type input "comapny two project"
click at [400, 89] on input "text" at bounding box center [402, 97] width 123 height 19
paste input "comapny two project"
type input "comapny two project"
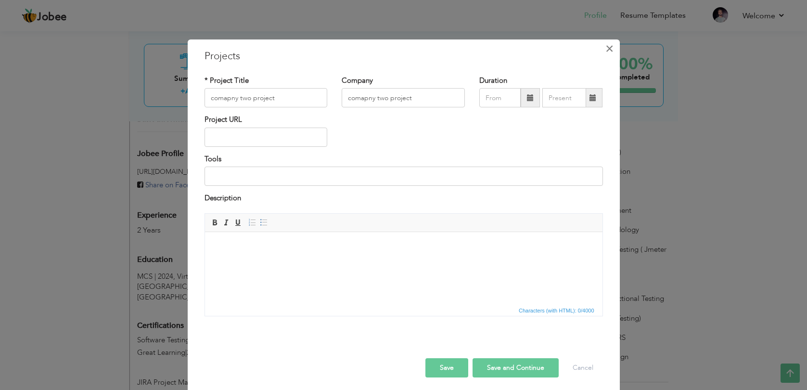
click at [608, 48] on span "×" at bounding box center [609, 48] width 8 height 17
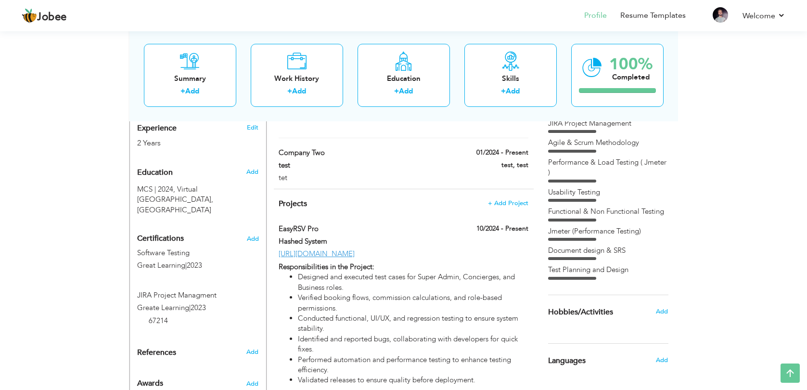
scroll to position [397, 0]
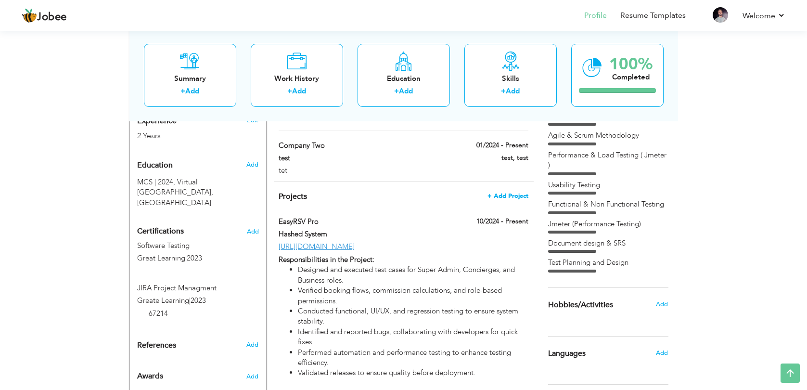
click at [508, 192] on span "+ Add Project" at bounding box center [507, 195] width 41 height 7
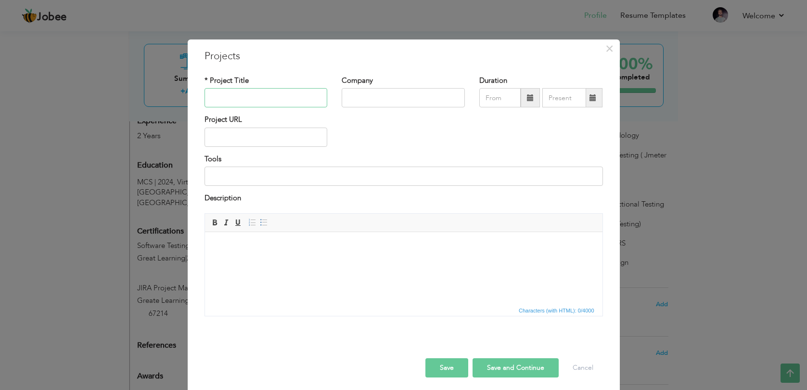
type input "c"
paste input "comapny two project"
type input "comapny two project"
click at [359, 101] on input "text" at bounding box center [402, 97] width 123 height 19
paste input "comapny two project"
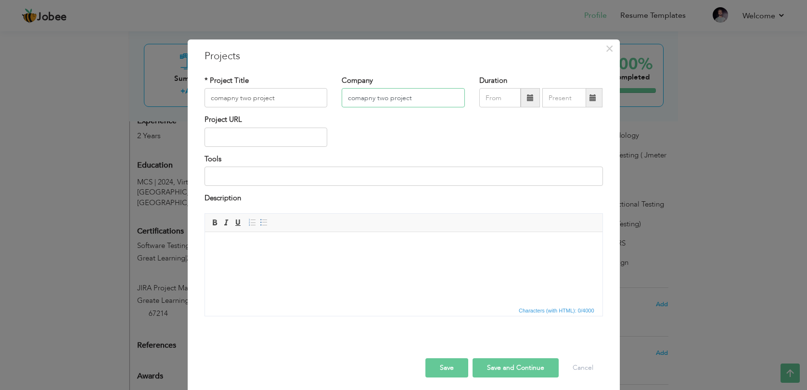
type input "comapny two project"
click at [524, 98] on span at bounding box center [529, 97] width 19 height 19
type input "09/2025"
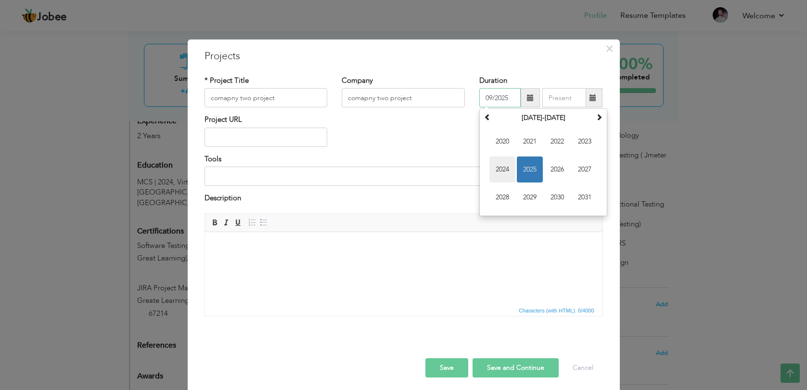
click at [507, 164] on span "2024" at bounding box center [502, 169] width 26 height 26
click at [600, 93] on span at bounding box center [592, 97] width 19 height 19
type input "09/2025"
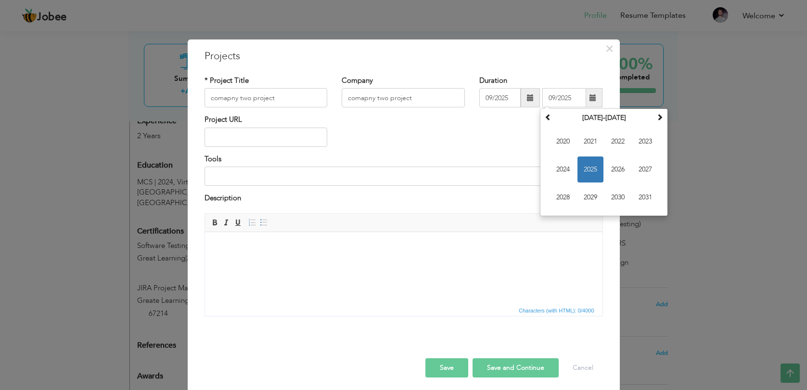
click at [498, 113] on div "Duration 09/2025 09/2025 September 2025 Su Mo Tu We Th Fr Sa 31 1 2 3 4 5 6 7 8…" at bounding box center [541, 95] width 138 height 39
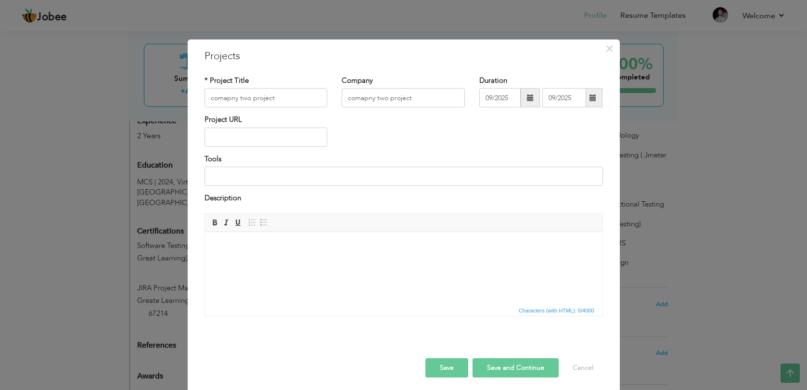
click at [595, 95] on span at bounding box center [592, 97] width 7 height 7
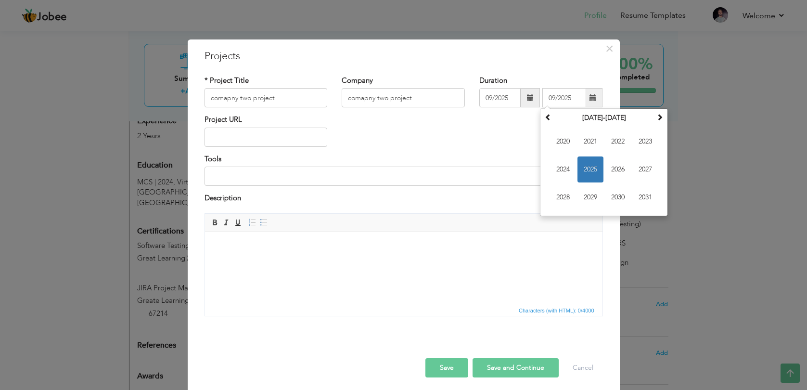
click at [473, 156] on div "Tools" at bounding box center [403, 170] width 398 height 32
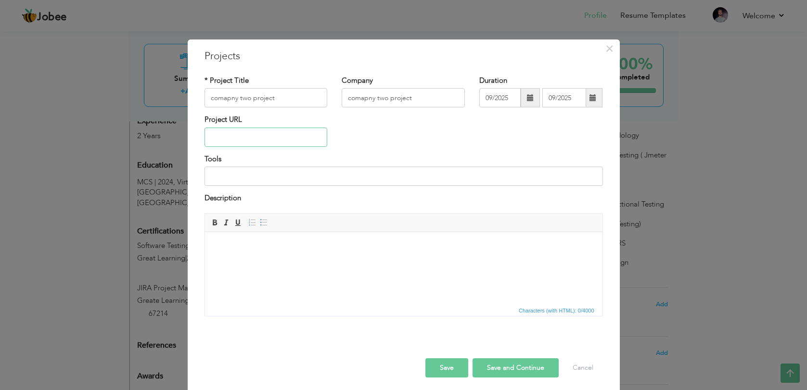
click at [258, 140] on input "text" at bounding box center [265, 136] width 123 height 19
click at [449, 358] on button "Save" at bounding box center [446, 367] width 43 height 19
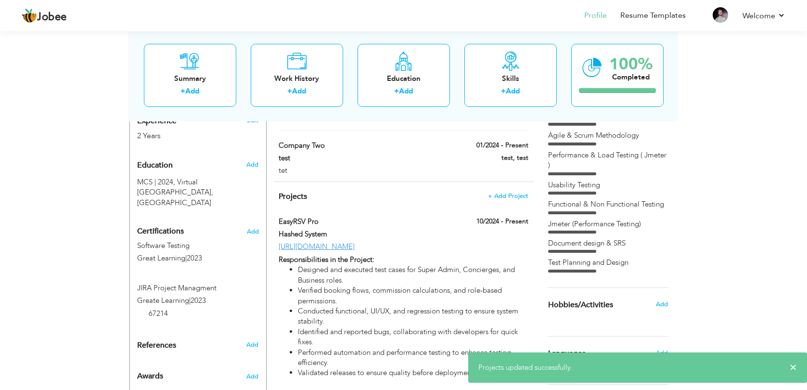
click at [754, 249] on div "View Resume Export PDF Profile Summary Public Link Experience Education Awards …" at bounding box center [403, 265] width 807 height 1267
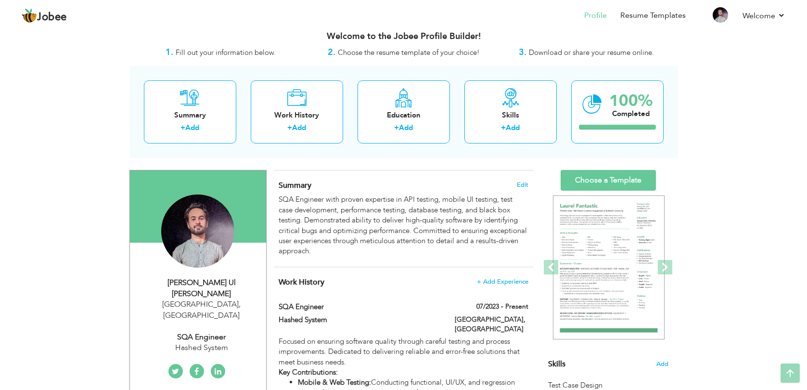
scroll to position [0, 0]
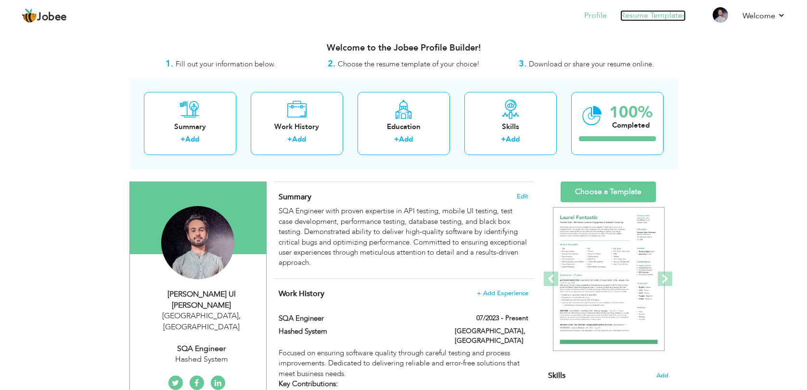
click at [636, 13] on link "Resume Templates" at bounding box center [652, 15] width 65 height 11
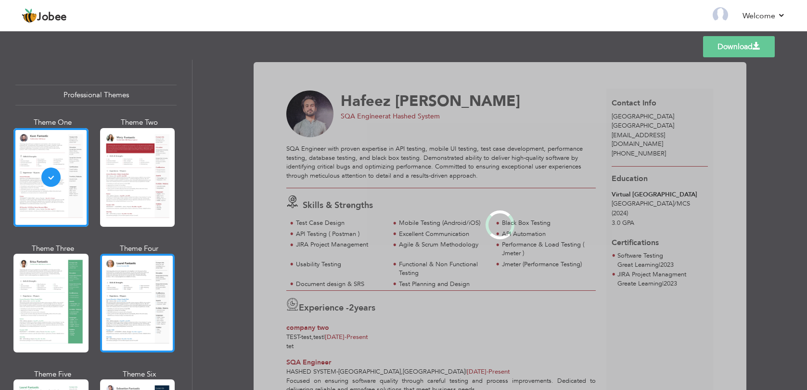
click at [136, 315] on div at bounding box center [137, 302] width 75 height 99
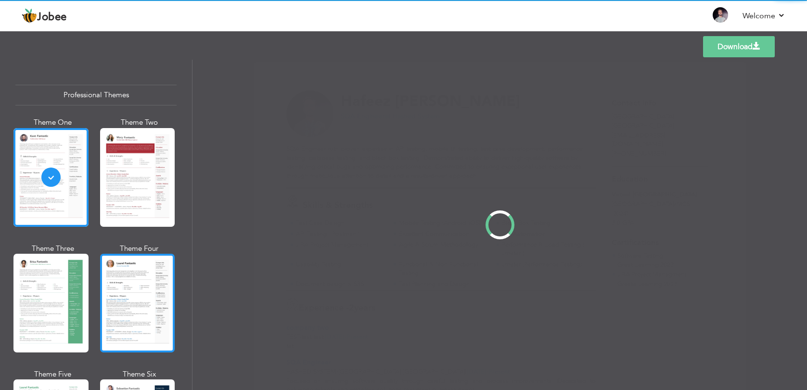
click at [136, 305] on div "Professional Themes Theme One Theme Two Theme Three Theme Four" at bounding box center [403, 225] width 807 height 330
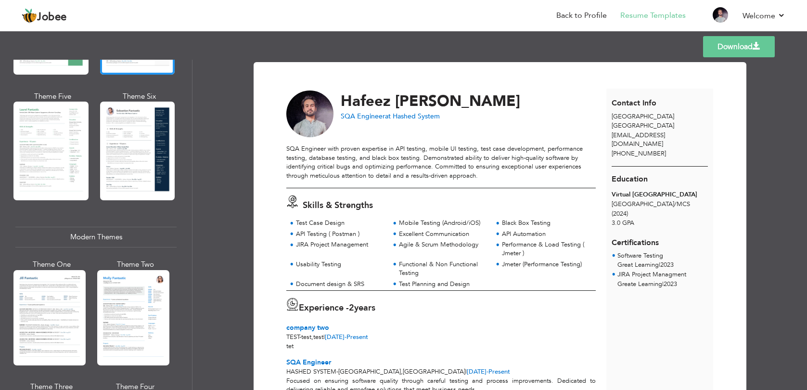
click at [139, 310] on div at bounding box center [133, 317] width 72 height 95
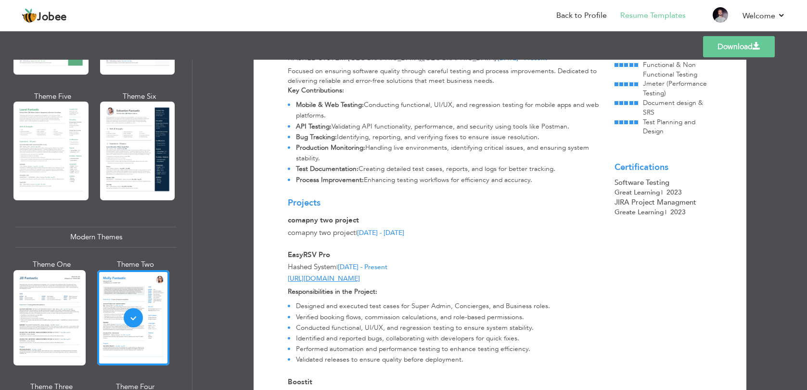
scroll to position [0, 0]
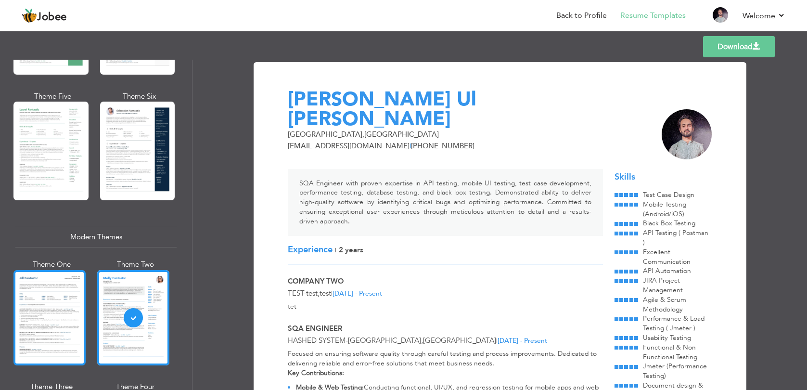
click at [61, 290] on div at bounding box center [49, 317] width 72 height 95
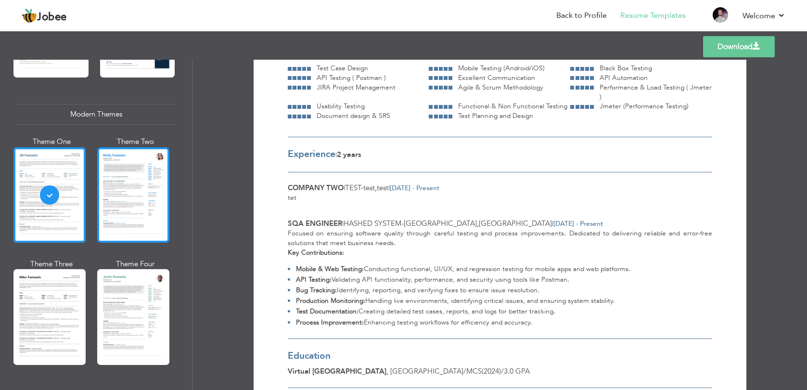
scroll to position [404, 0]
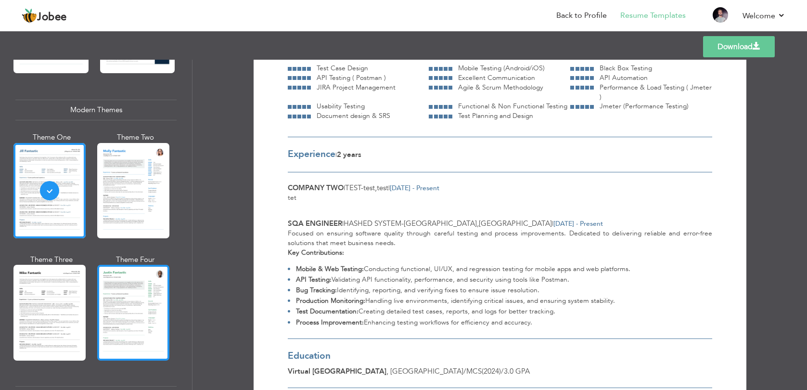
click at [136, 297] on div at bounding box center [133, 312] width 72 height 95
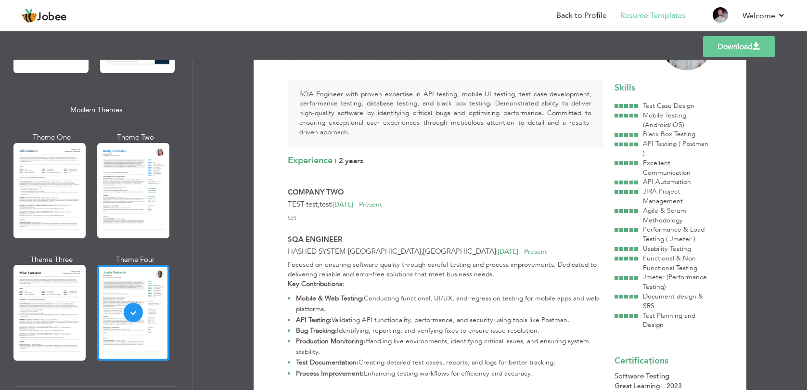
scroll to position [98, 0]
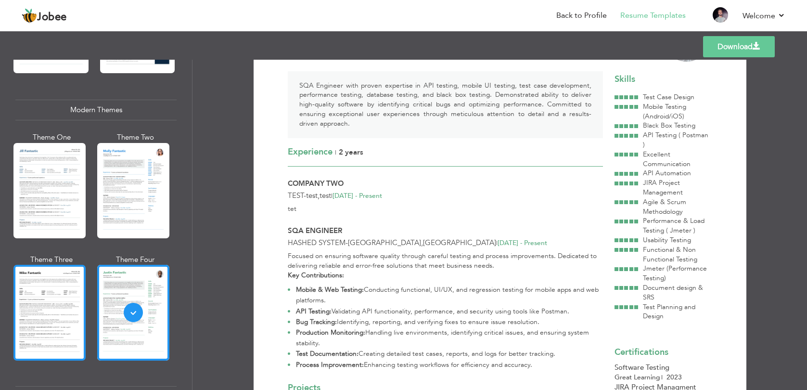
click at [56, 315] on div at bounding box center [49, 312] width 72 height 95
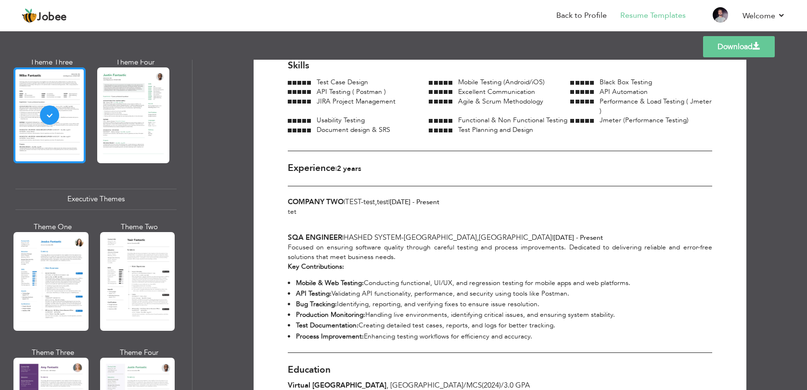
scroll to position [607, 0]
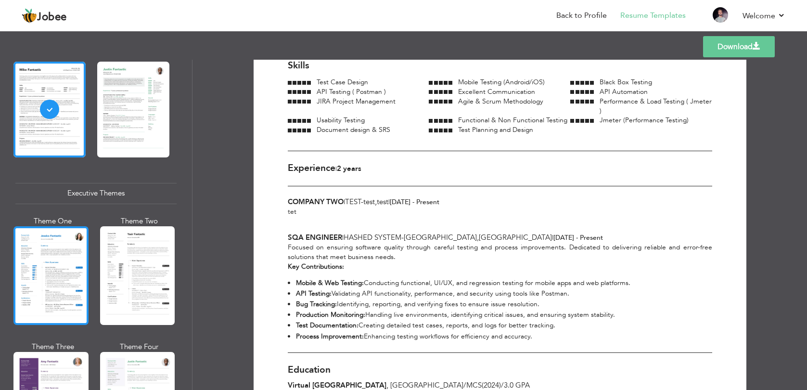
click at [50, 255] on div at bounding box center [50, 275] width 75 height 99
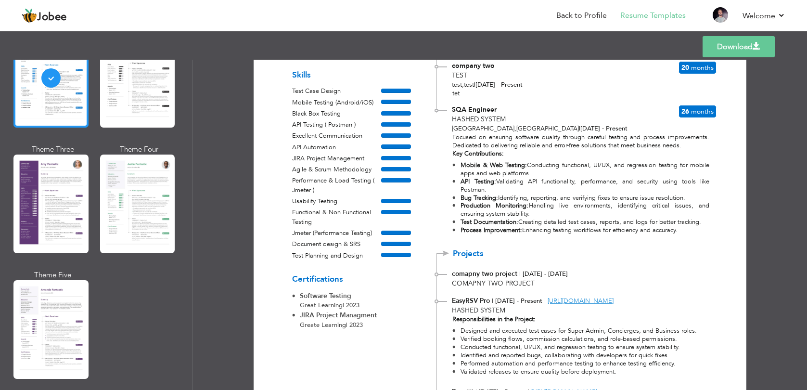
scroll to position [805, 0]
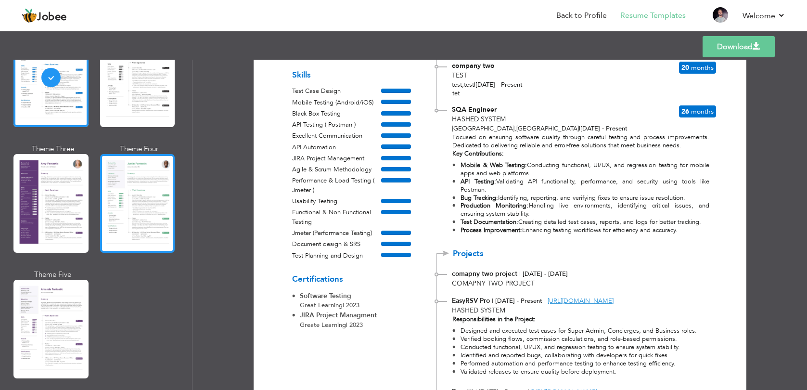
click at [149, 194] on div at bounding box center [137, 203] width 75 height 99
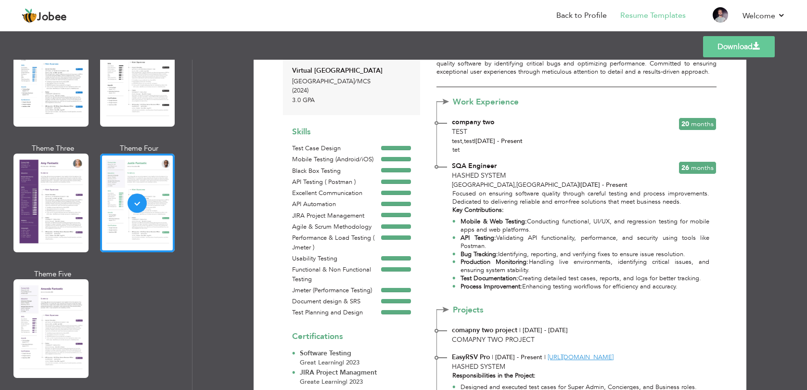
scroll to position [98, 0]
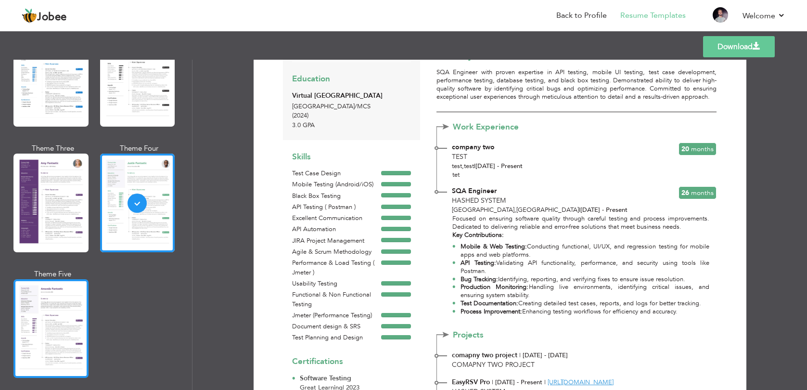
click at [77, 316] on div at bounding box center [50, 328] width 75 height 99
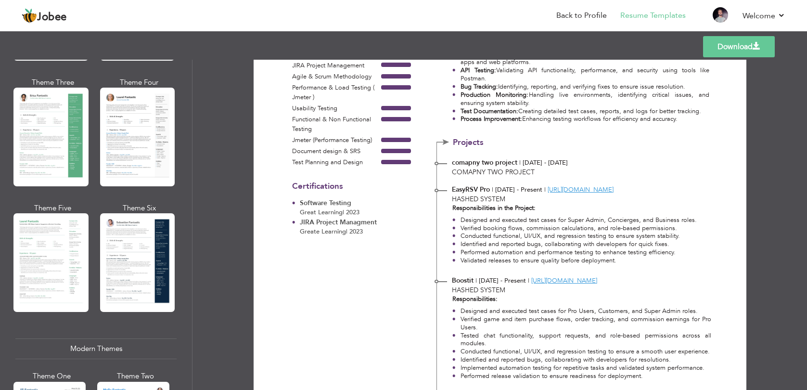
scroll to position [0, 0]
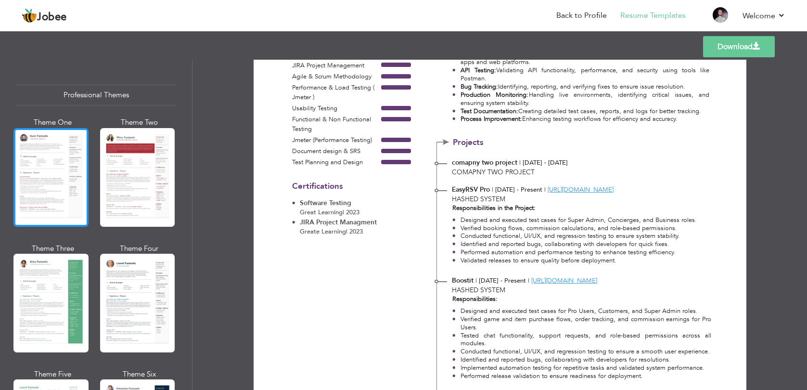
click at [69, 177] on div at bounding box center [50, 177] width 75 height 99
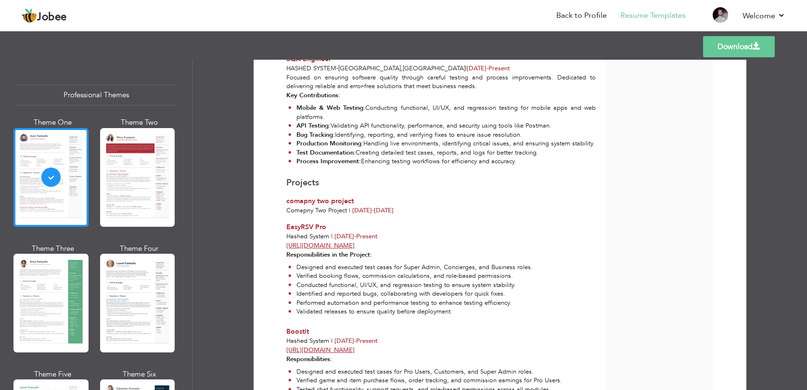
scroll to position [316, 0]
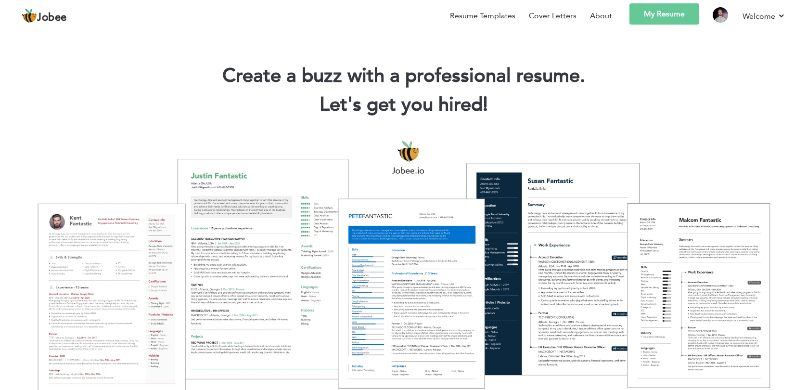
click at [682, 6] on link "My Resume" at bounding box center [664, 13] width 70 height 21
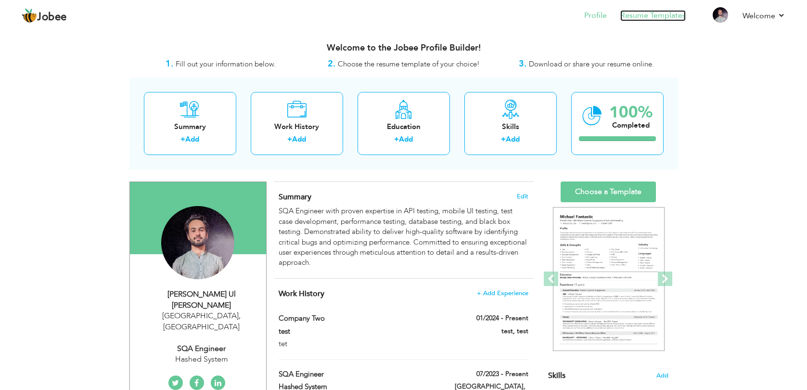
click at [662, 20] on link "Resume Templates" at bounding box center [652, 15] width 65 height 11
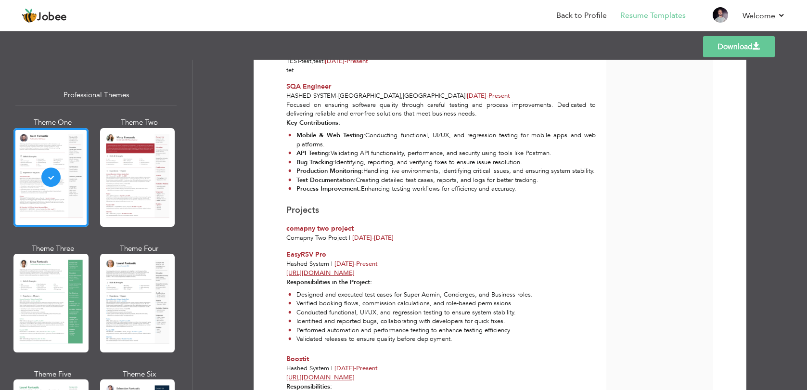
scroll to position [282, 0]
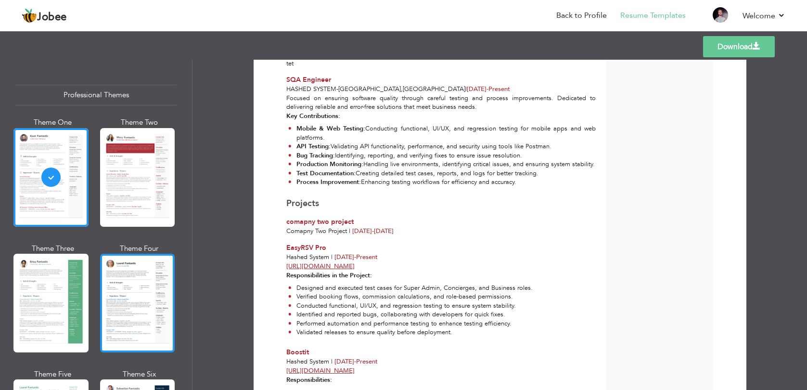
click at [109, 270] on div at bounding box center [137, 302] width 75 height 99
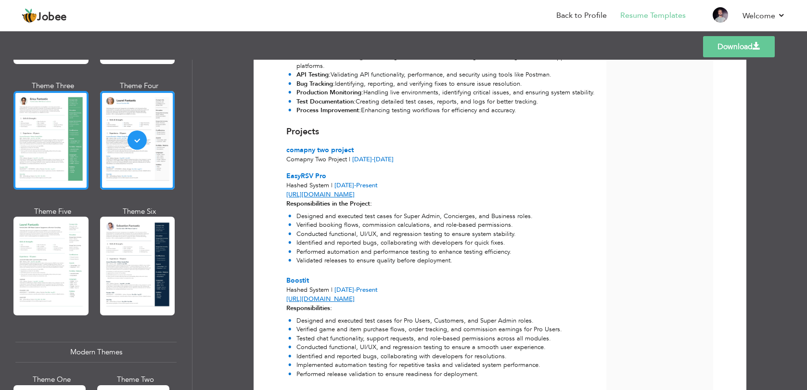
scroll to position [162, 0]
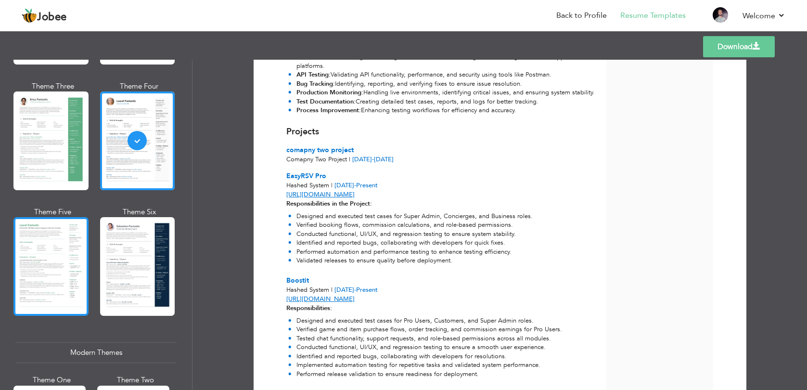
click at [43, 267] on div at bounding box center [50, 266] width 75 height 99
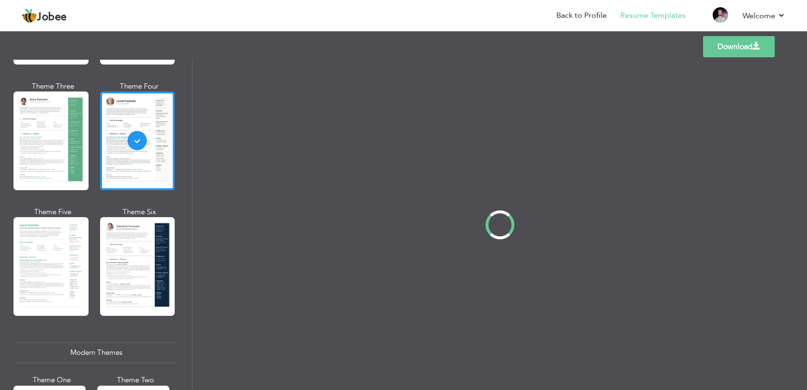
click at [118, 265] on div "Professional Themes Theme One Theme Two Theme Three Theme Four" at bounding box center [403, 225] width 807 height 330
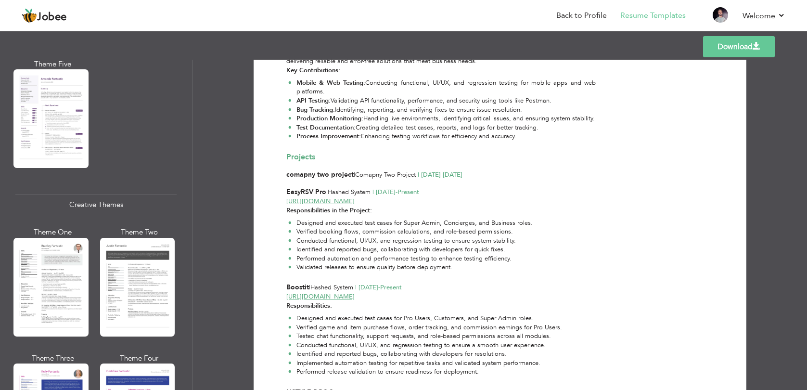
scroll to position [1024, 0]
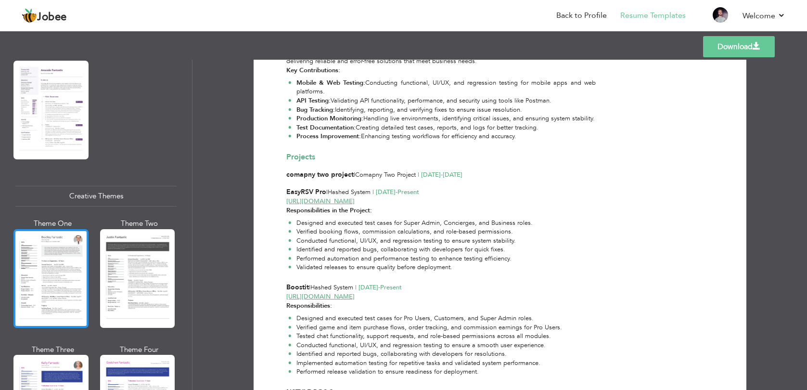
click at [53, 265] on div at bounding box center [50, 278] width 75 height 99
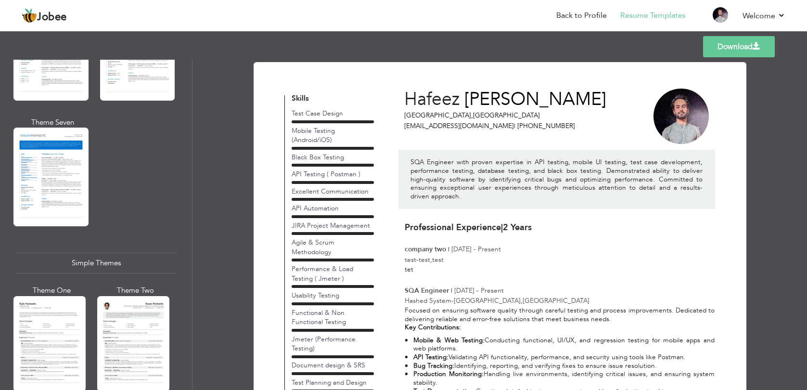
scroll to position [1631, 0]
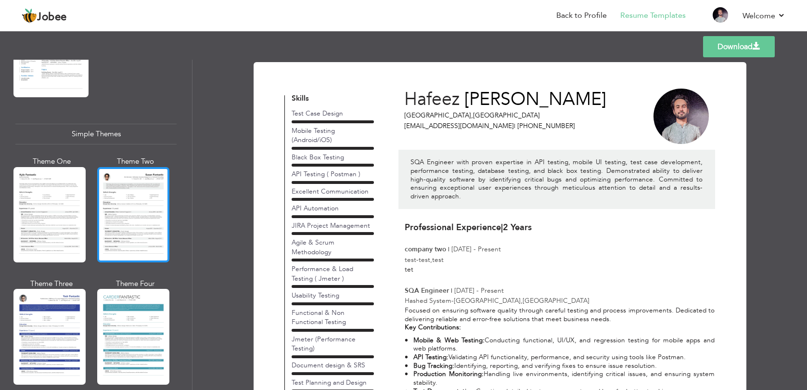
click at [135, 189] on div at bounding box center [133, 214] width 72 height 95
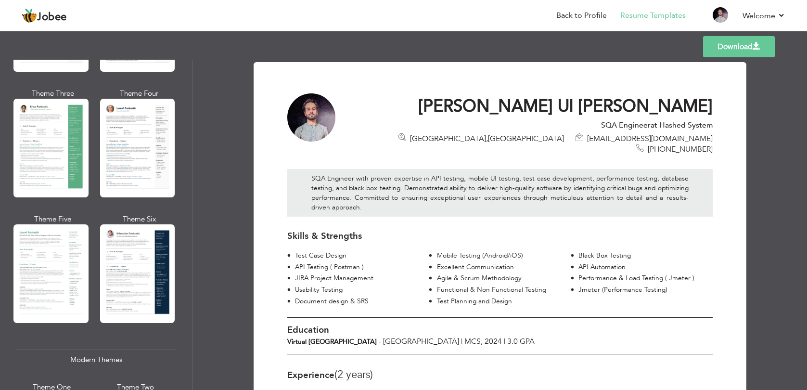
scroll to position [0, 0]
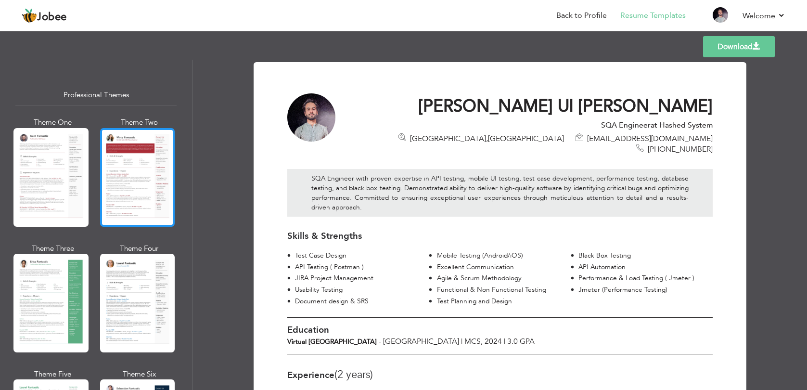
click at [139, 186] on div at bounding box center [137, 177] width 75 height 99
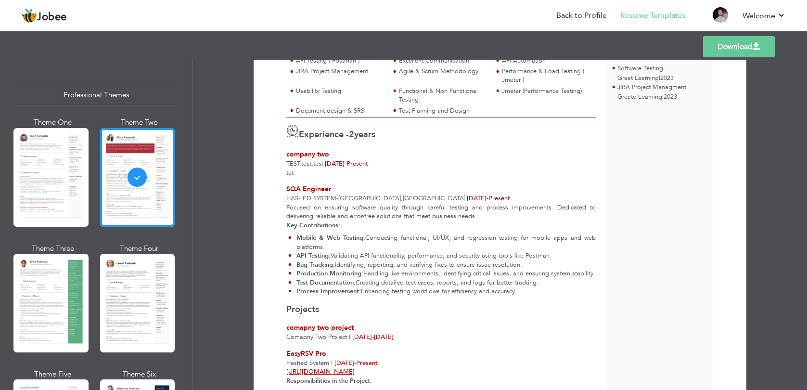
scroll to position [211, 0]
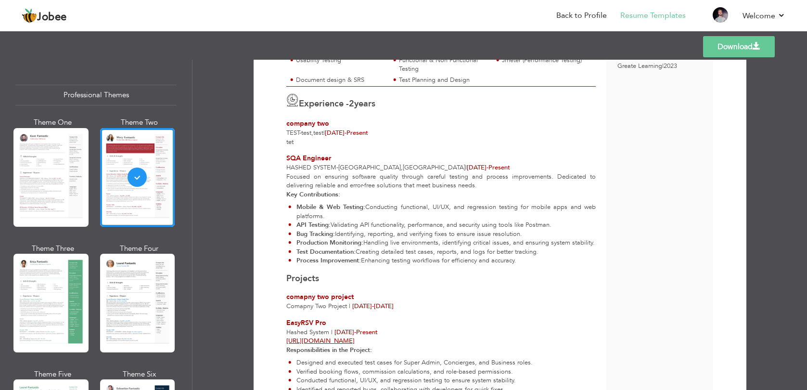
drag, startPoint x: 284, startPoint y: 168, endPoint x: 388, endPoint y: 172, distance: 104.4
click at [390, 170] on div "SQA Engineer Hashed System - [GEOGRAPHIC_DATA] , [GEOGRAPHIC_DATA] | [DATE] - P…" at bounding box center [441, 162] width 320 height 19
click at [388, 172] on div "Focused on ensuring software quality through careful testing and process improv…" at bounding box center [441, 218] width 320 height 93
drag, startPoint x: 280, startPoint y: 170, endPoint x: 363, endPoint y: 173, distance: 83.3
click at [364, 172] on div "SQA Engineer Hashed System - [GEOGRAPHIC_DATA] , [GEOGRAPHIC_DATA] | [DATE] - P…" at bounding box center [441, 209] width 320 height 112
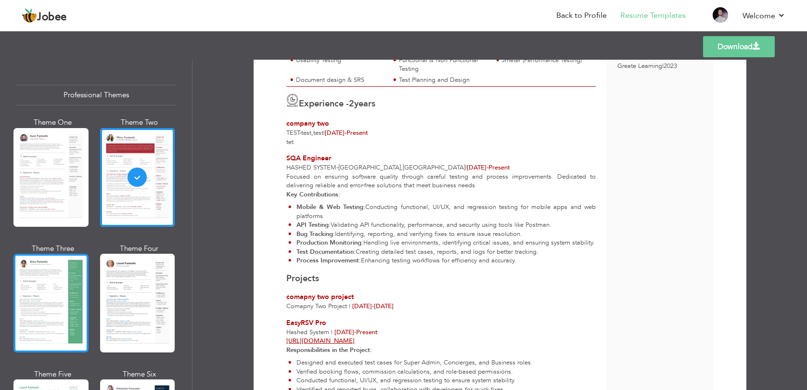
click at [47, 292] on div at bounding box center [50, 302] width 75 height 99
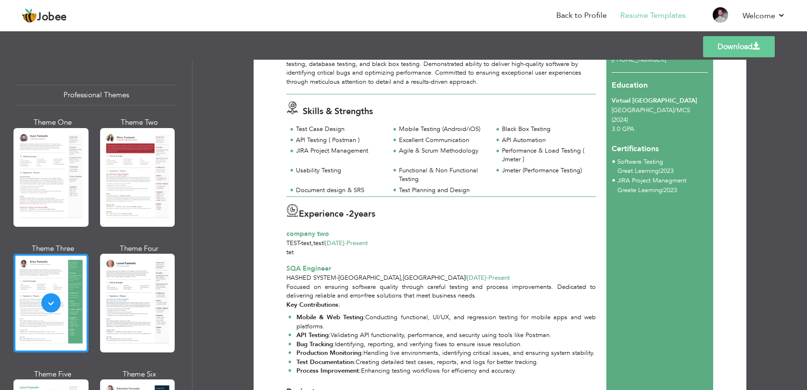
scroll to position [94, 0]
drag, startPoint x: 285, startPoint y: 265, endPoint x: 328, endPoint y: 265, distance: 42.8
click at [327, 265] on span "SQA Engineer" at bounding box center [308, 267] width 45 height 9
click at [328, 265] on span "SQA Engineer" at bounding box center [308, 267] width 45 height 9
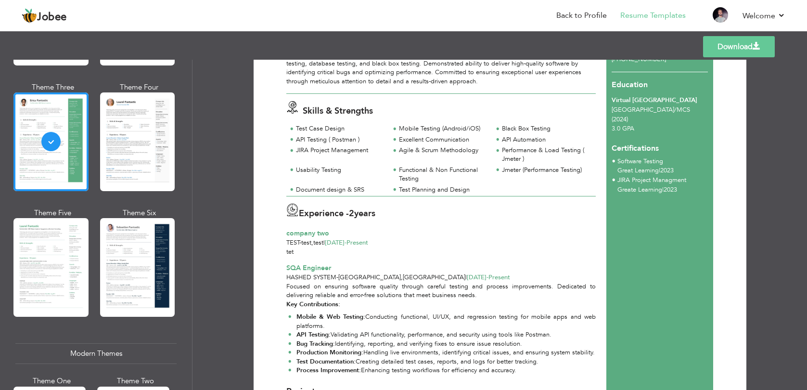
scroll to position [169, 0]
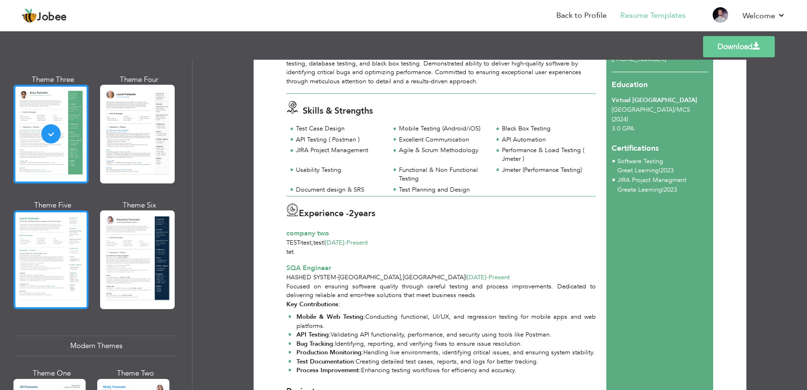
click at [58, 244] on div at bounding box center [50, 259] width 75 height 99
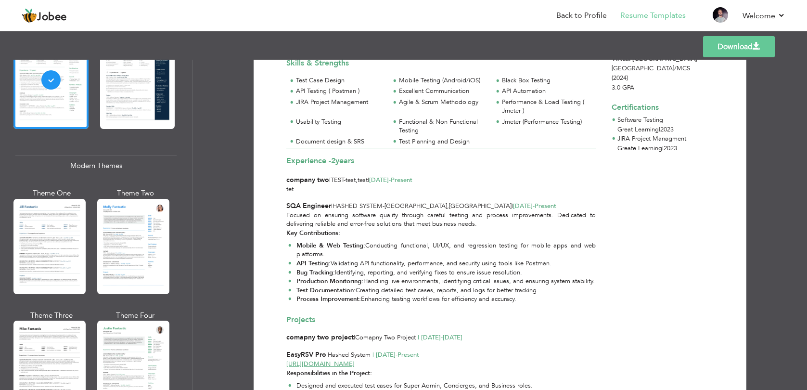
scroll to position [352, 0]
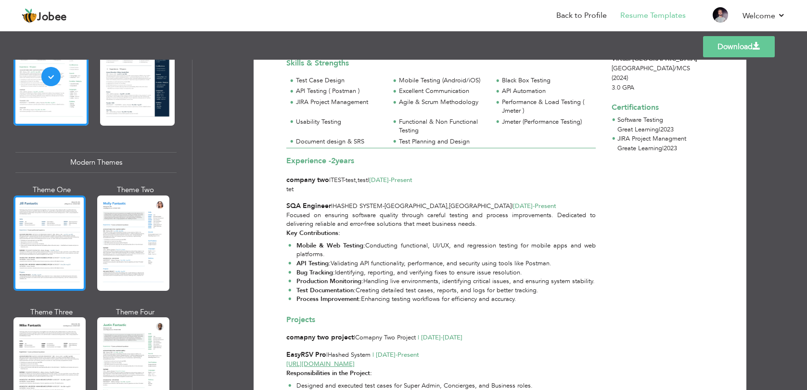
click at [47, 229] on div at bounding box center [49, 242] width 72 height 95
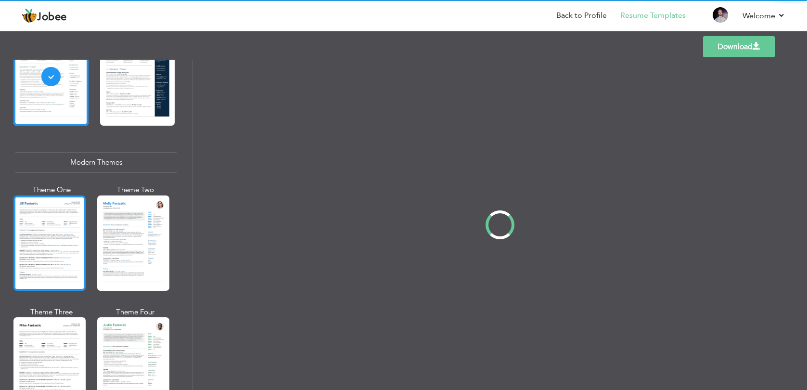
scroll to position [121, 0]
click at [134, 231] on div "Professional Themes Theme One Theme Two Theme Three Theme Four" at bounding box center [403, 225] width 807 height 330
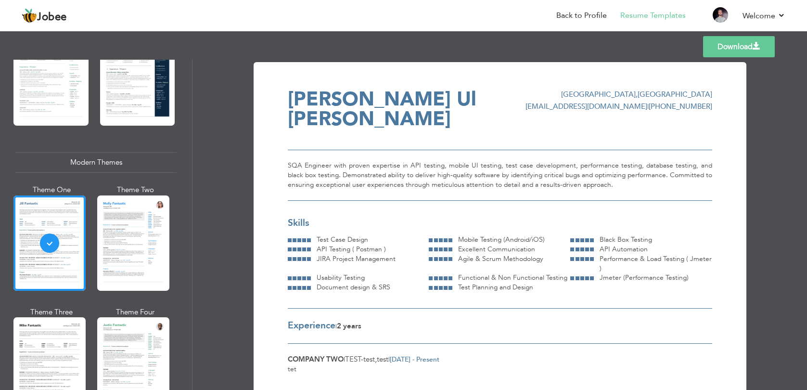
click at [134, 231] on div at bounding box center [133, 242] width 72 height 95
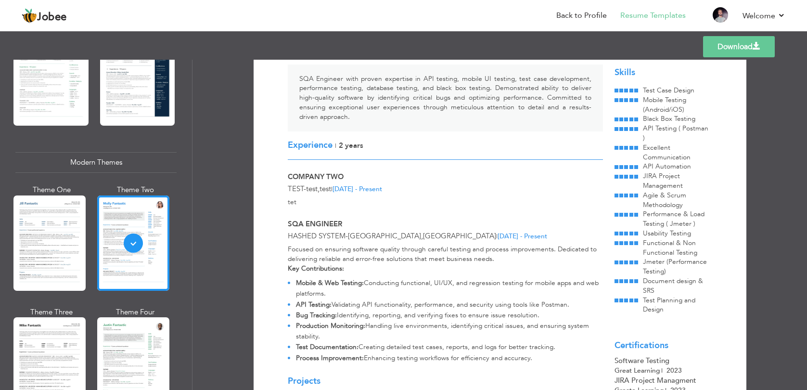
scroll to position [106, 0]
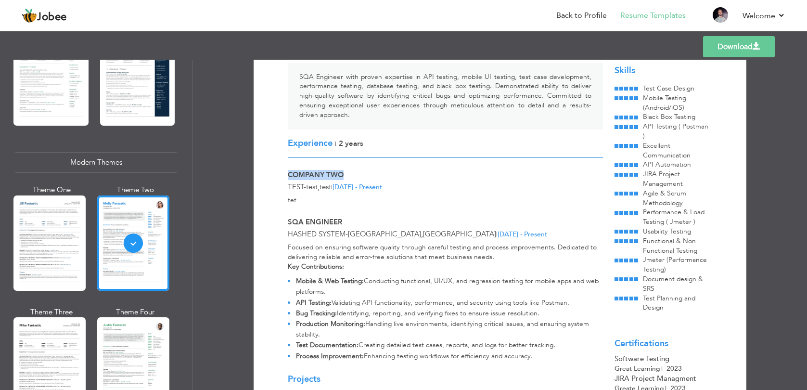
drag, startPoint x: 287, startPoint y: 155, endPoint x: 343, endPoint y: 155, distance: 56.8
click at [343, 170] on div "company two" at bounding box center [445, 175] width 327 height 10
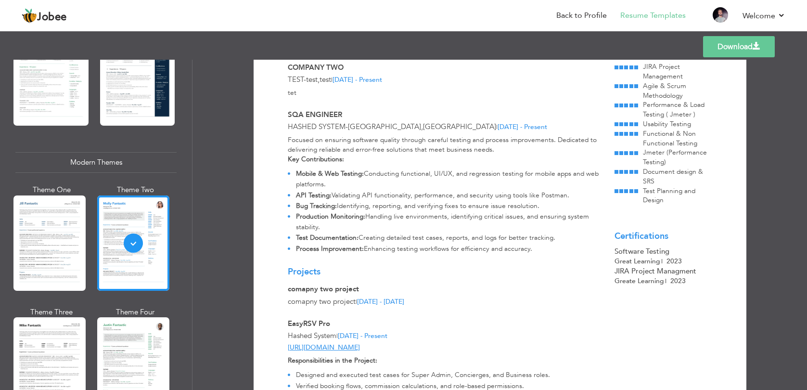
scroll to position [184, 0]
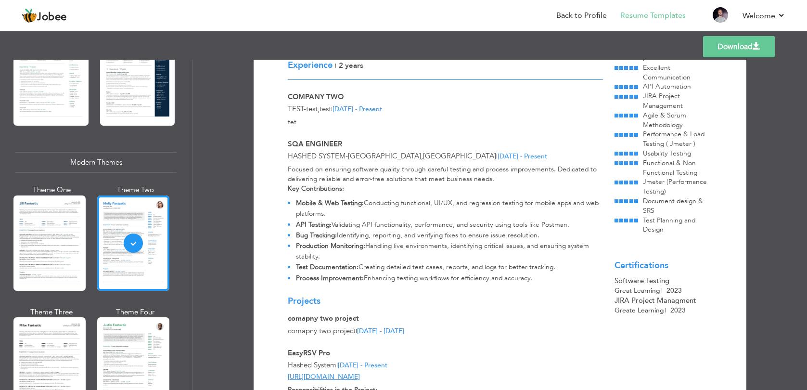
drag, startPoint x: 282, startPoint y: 131, endPoint x: 491, endPoint y: 132, distance: 208.7
click at [491, 151] on div "Hashed System - [GEOGRAPHIC_DATA] , [GEOGRAPHIC_DATA] | [DATE] - Present" at bounding box center [445, 156] width 327 height 10
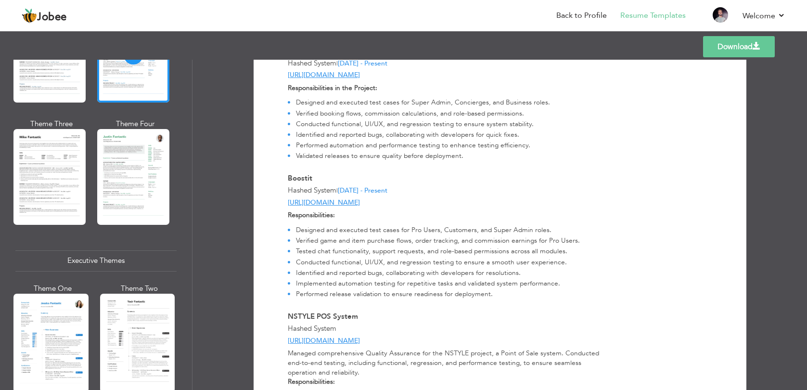
scroll to position [544, 0]
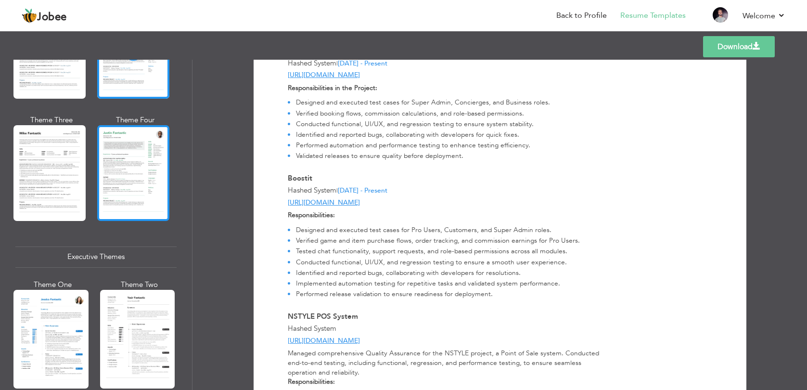
click at [115, 203] on div at bounding box center [133, 172] width 72 height 95
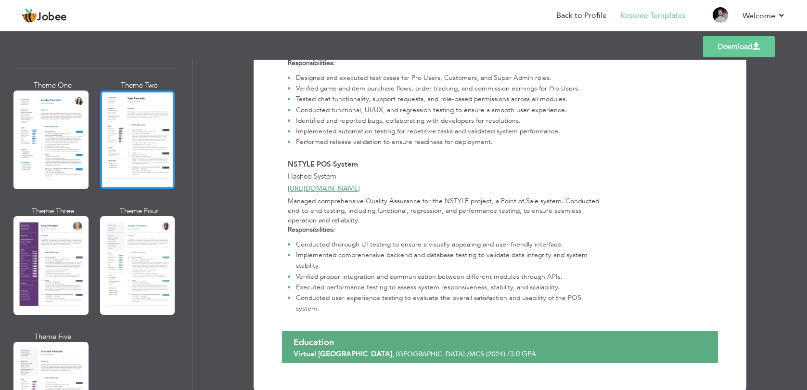
scroll to position [743, 0]
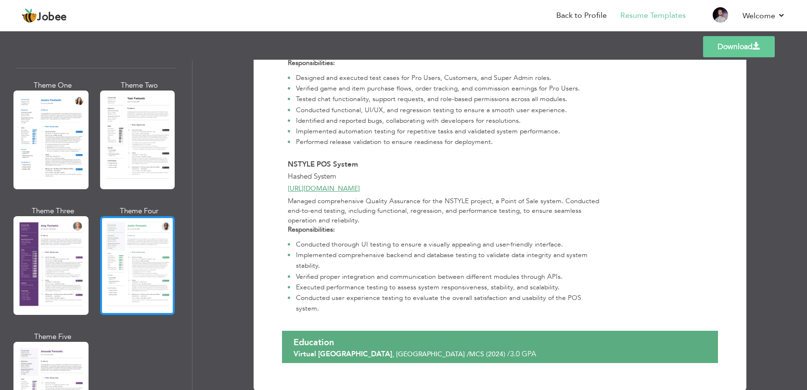
click at [144, 251] on div at bounding box center [137, 265] width 75 height 99
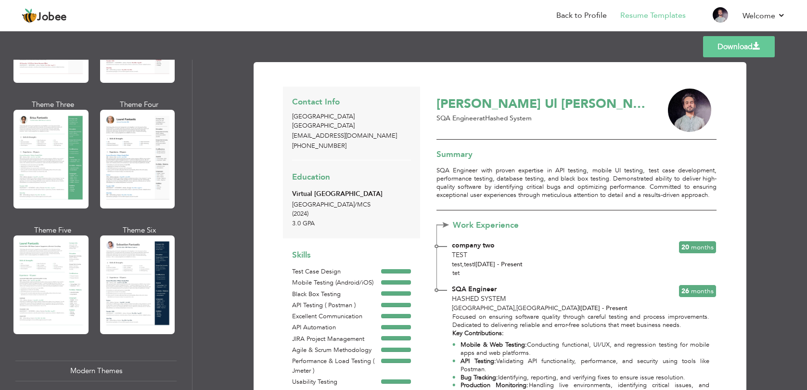
scroll to position [0, 0]
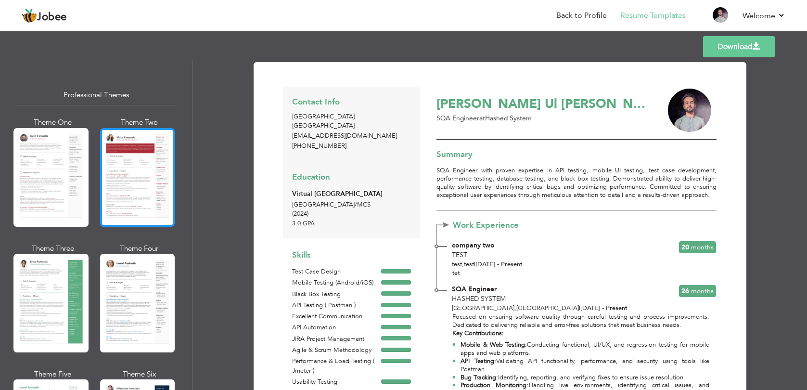
click at [108, 174] on div at bounding box center [137, 177] width 75 height 99
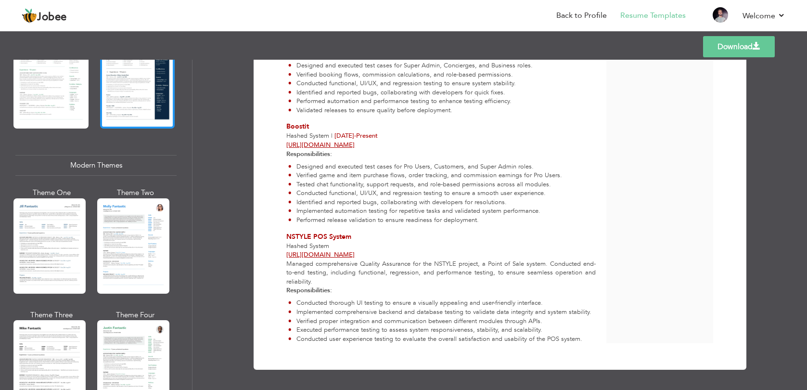
scroll to position [358, 0]
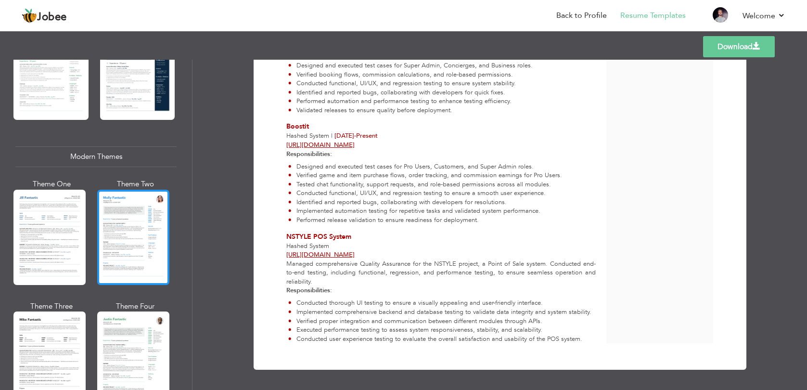
click at [127, 247] on div at bounding box center [133, 236] width 72 height 95
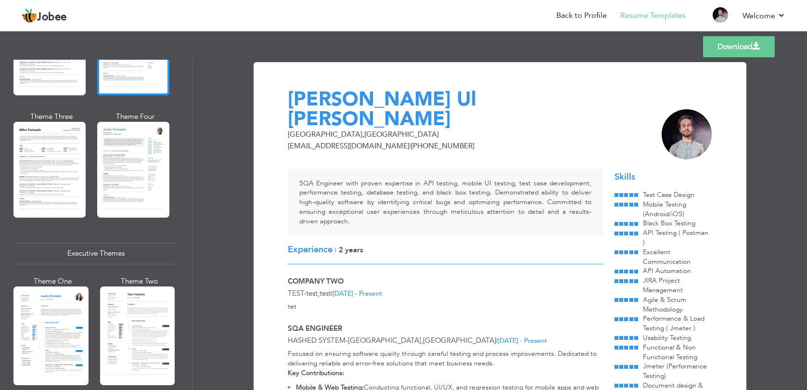
scroll to position [545, 0]
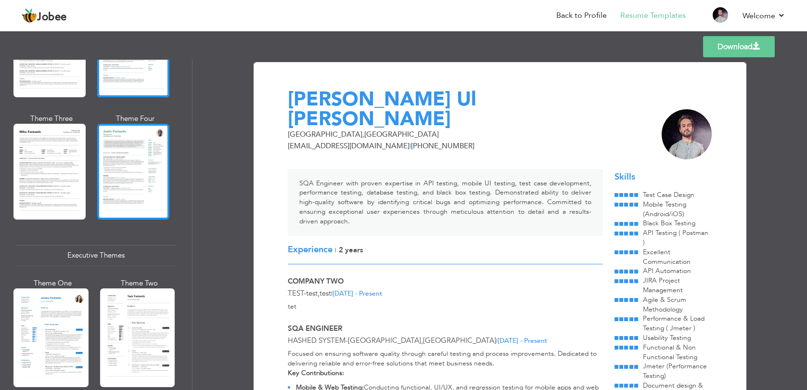
click at [126, 175] on div at bounding box center [133, 171] width 72 height 95
